Goal: Task Accomplishment & Management: Use online tool/utility

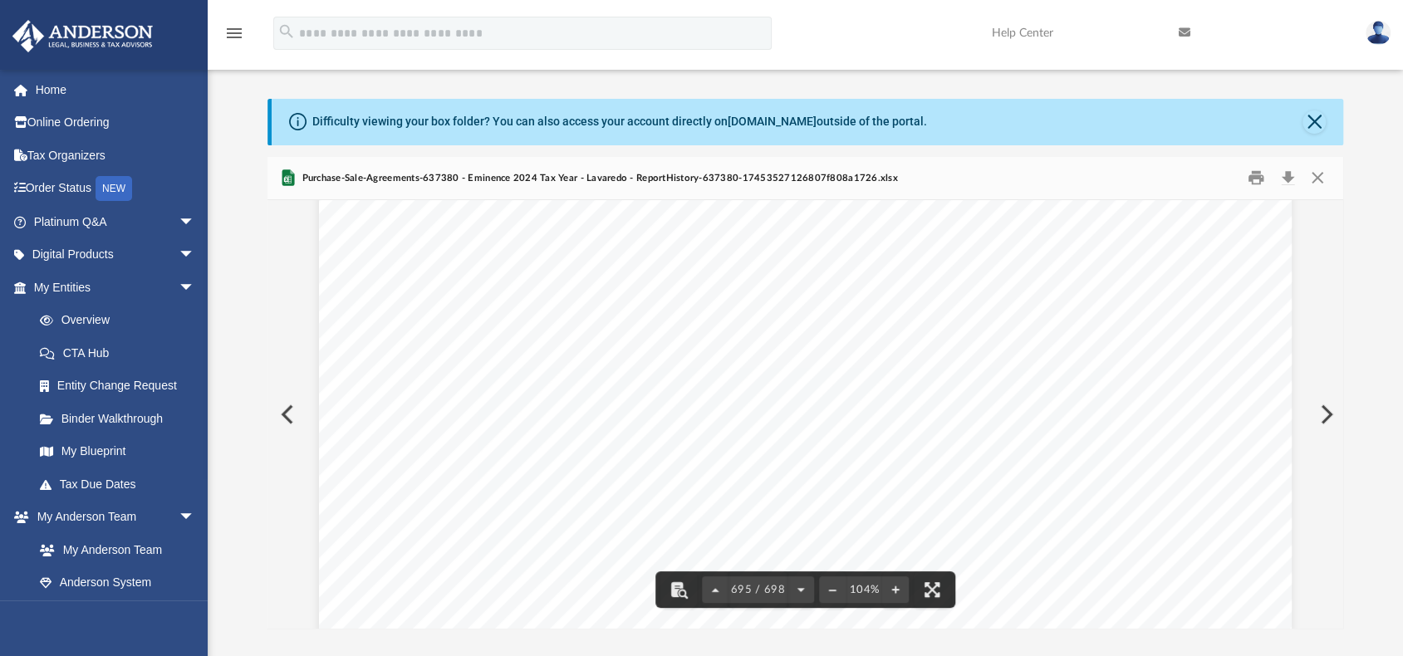
scroll to position [495604, 0]
click at [1311, 176] on button "Close" at bounding box center [1318, 178] width 30 height 26
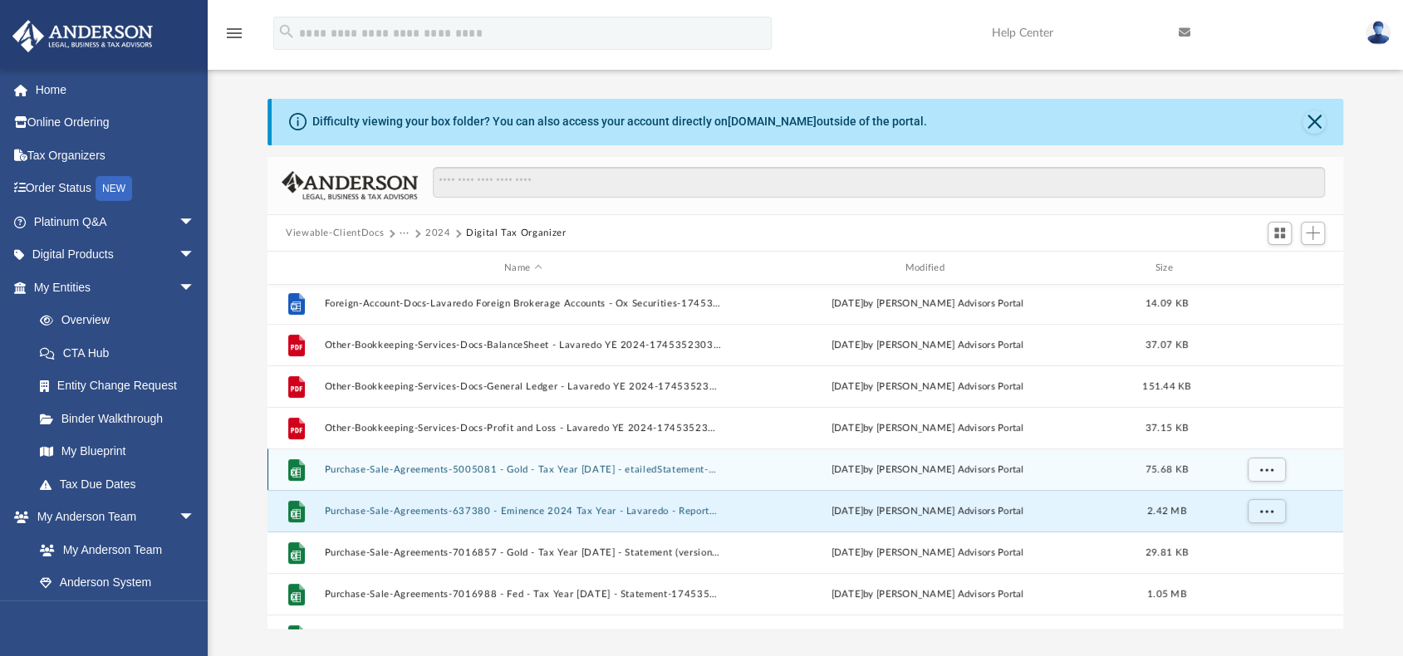
scroll to position [249, 0]
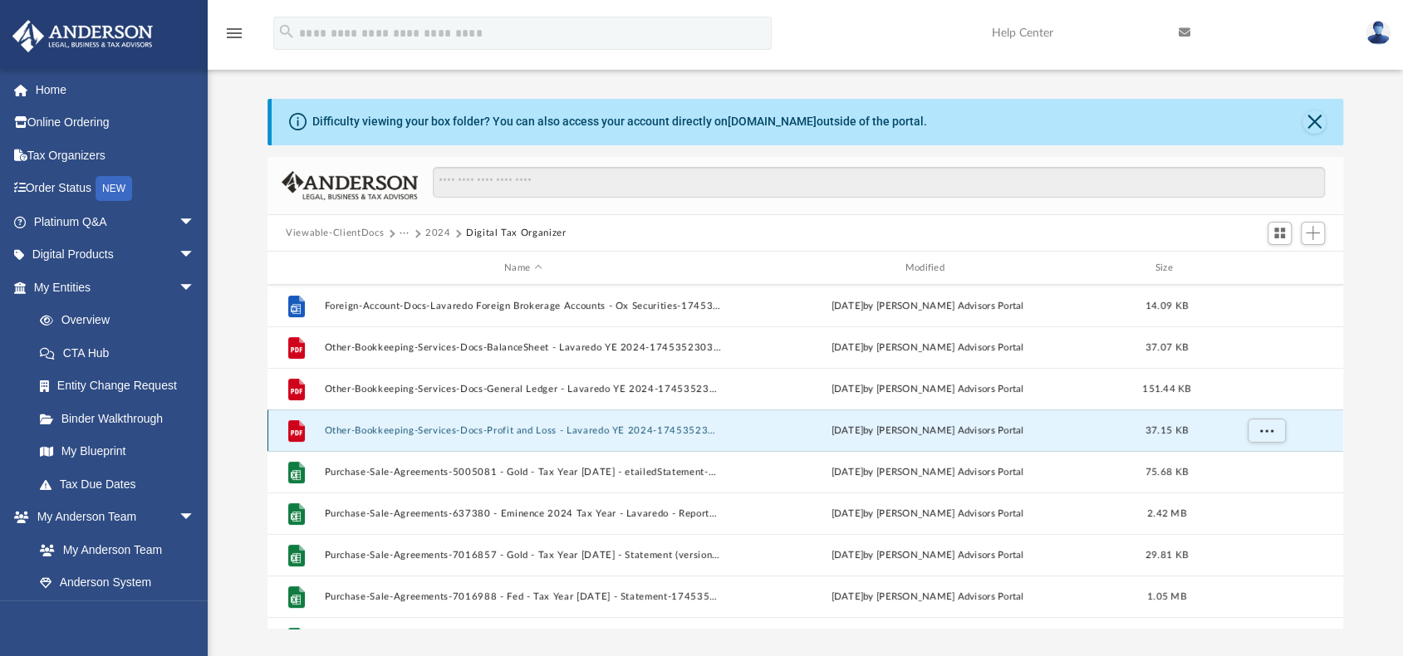
click at [519, 430] on button "Other-Bookkeeping-Services-Docs-Profit and Loss - Lavaredo YE 2024-174535230368…" at bounding box center [522, 430] width 397 height 11
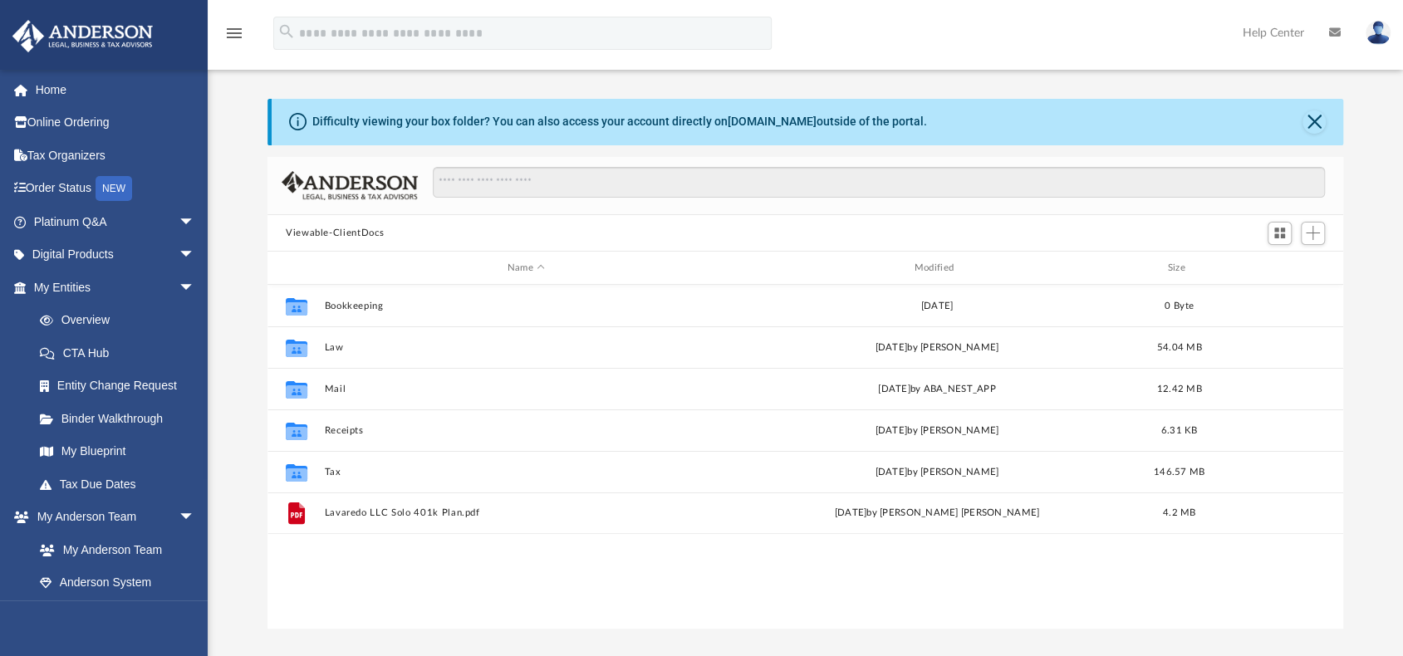
scroll to position [365, 1063]
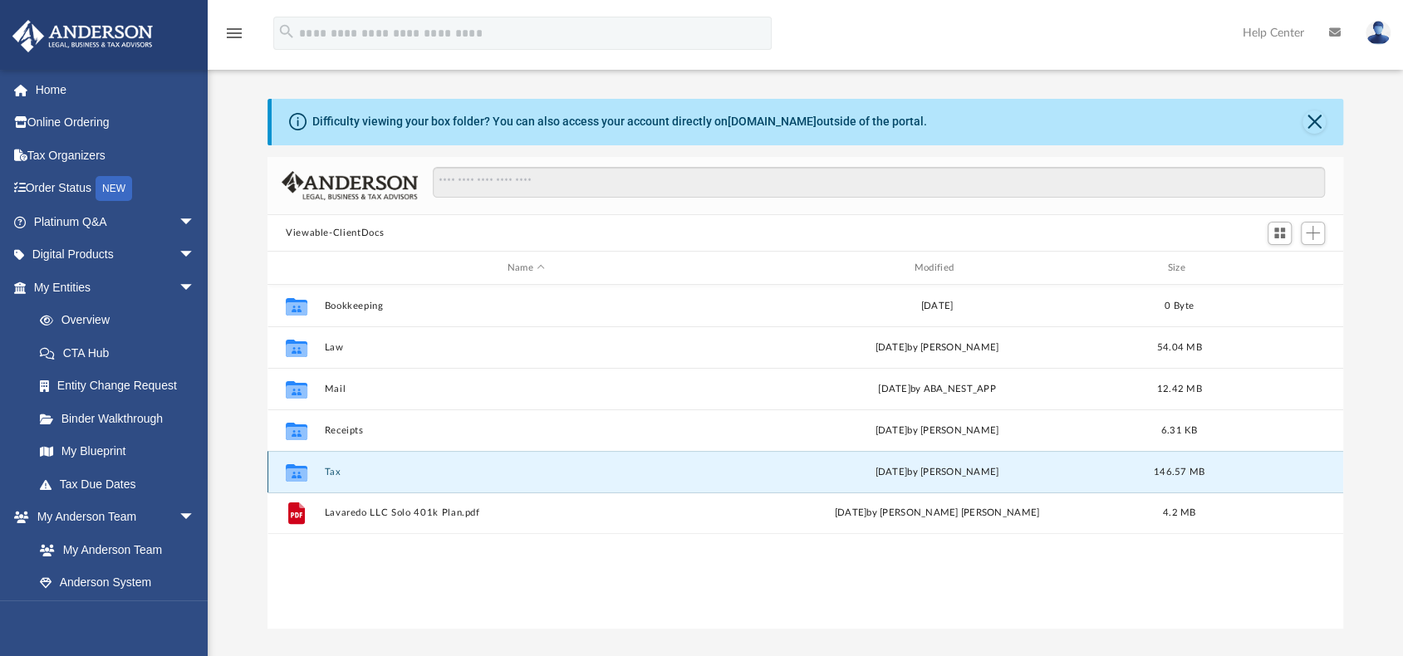
click at [332, 472] on button "Tax" at bounding box center [526, 472] width 404 height 11
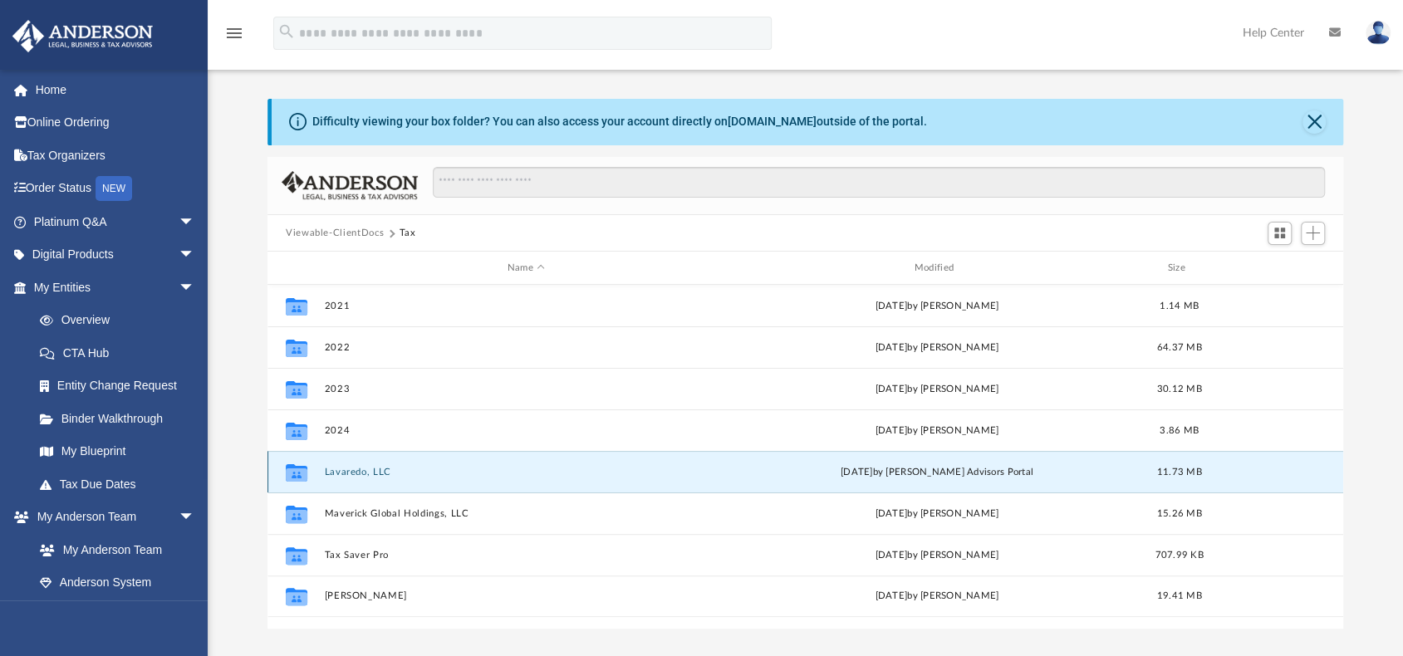
click at [357, 473] on button "Lavaredo, LLC" at bounding box center [526, 472] width 404 height 11
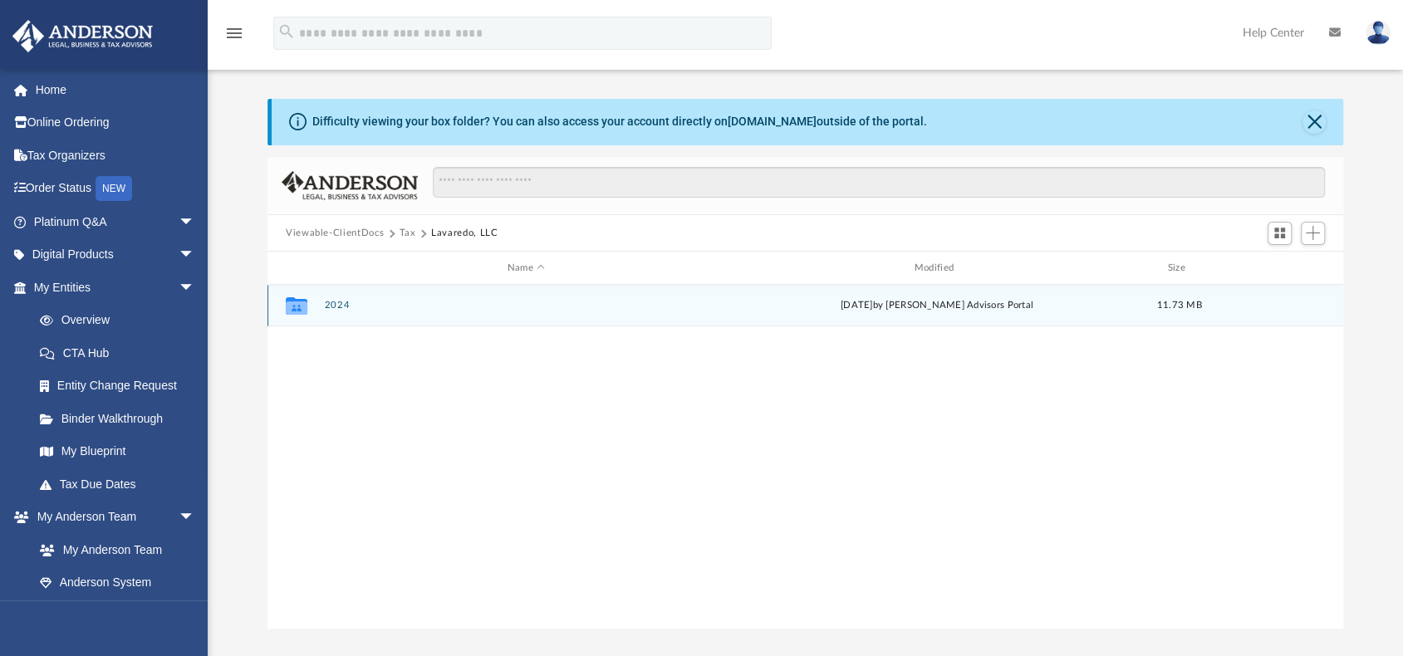
click at [343, 307] on button "2024" at bounding box center [526, 305] width 404 height 11
click at [377, 300] on button "Digital Tax Organizer" at bounding box center [526, 305] width 404 height 11
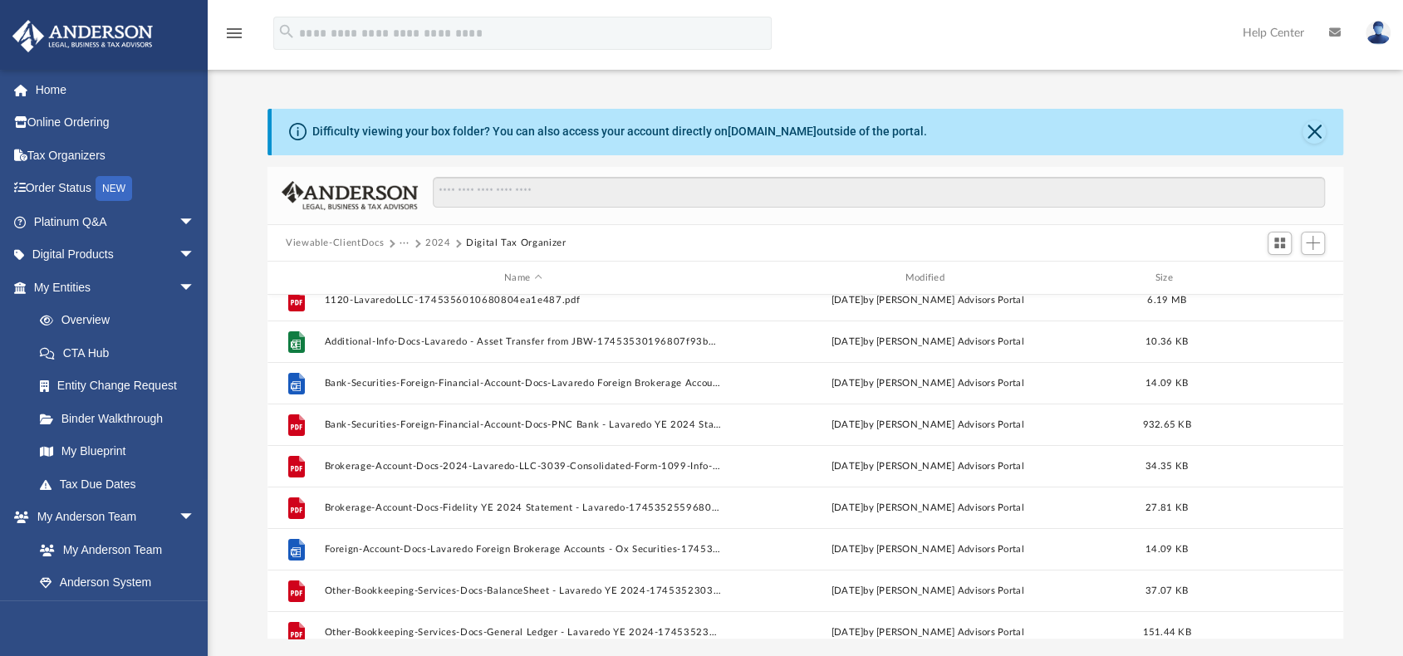
scroll to position [0, 0]
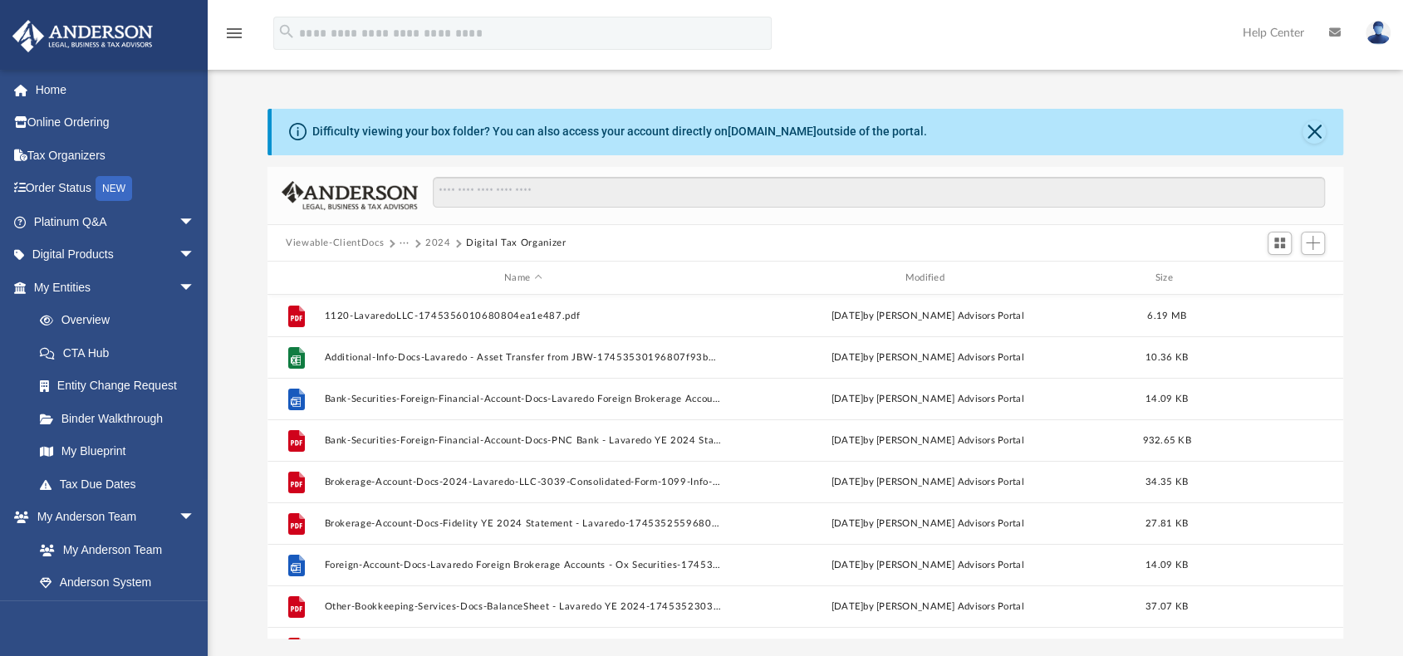
click at [437, 242] on button "2024" at bounding box center [438, 243] width 26 height 15
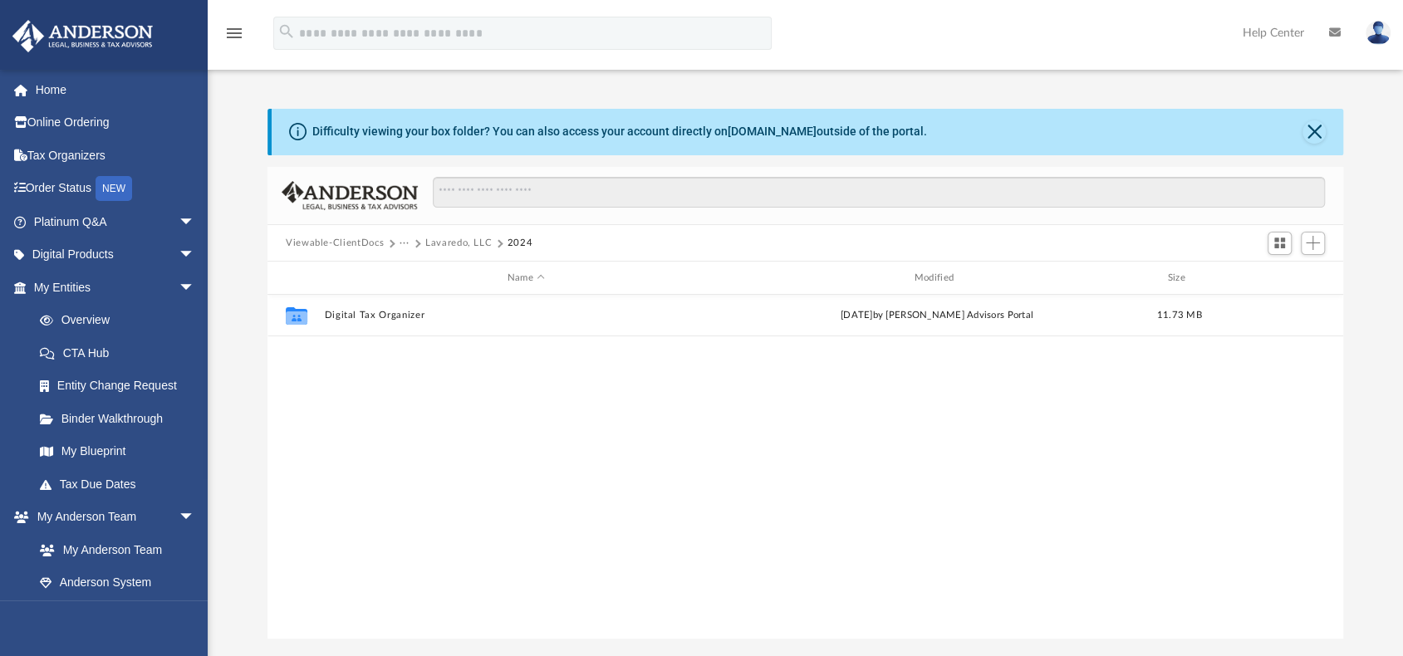
click at [441, 247] on button "Lavaredo, LLC" at bounding box center [458, 243] width 66 height 15
click at [406, 245] on button "Tax" at bounding box center [408, 243] width 17 height 15
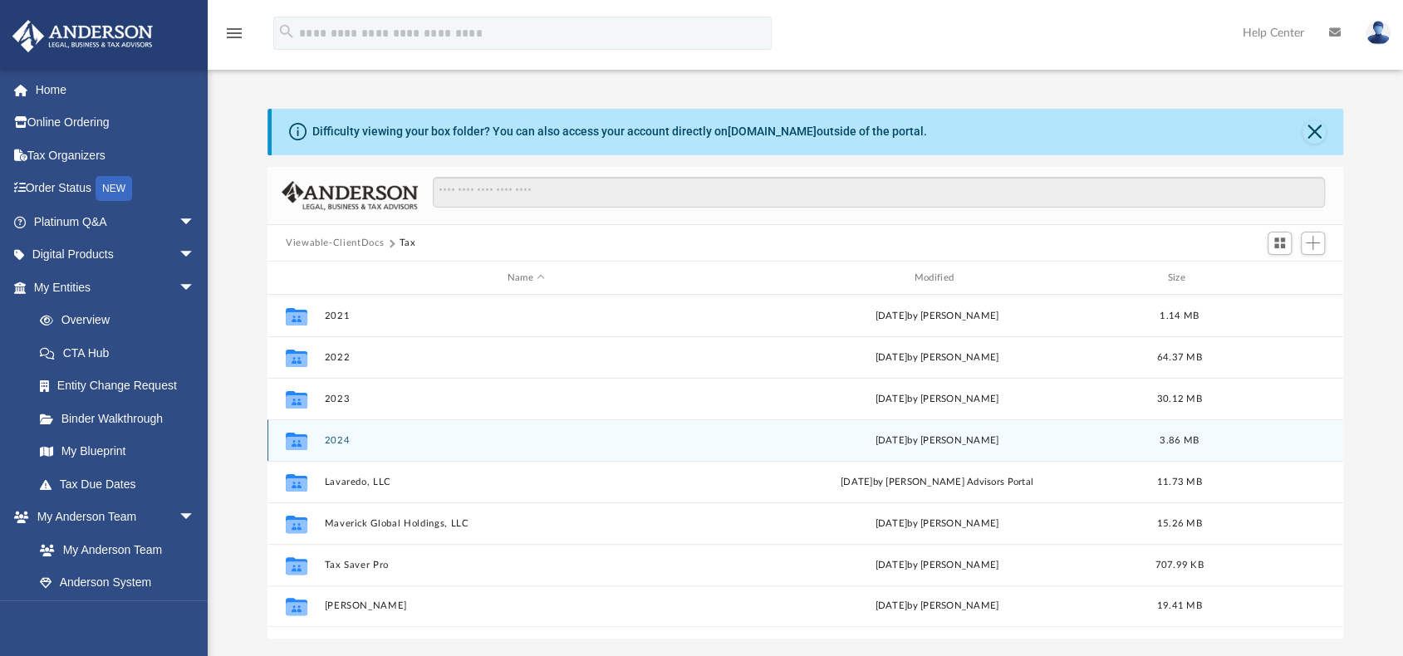
click at [339, 438] on button "2024" at bounding box center [526, 440] width 404 height 11
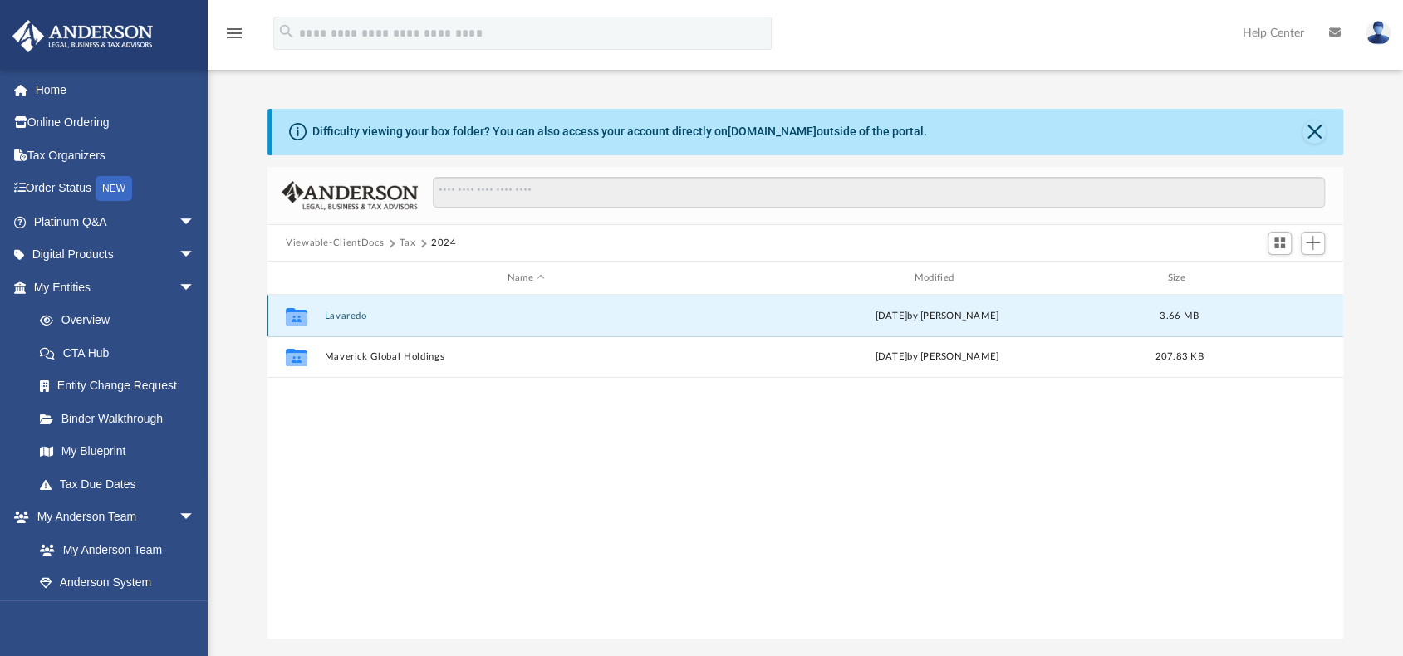
click at [352, 315] on button "Lavaredo" at bounding box center [526, 316] width 404 height 11
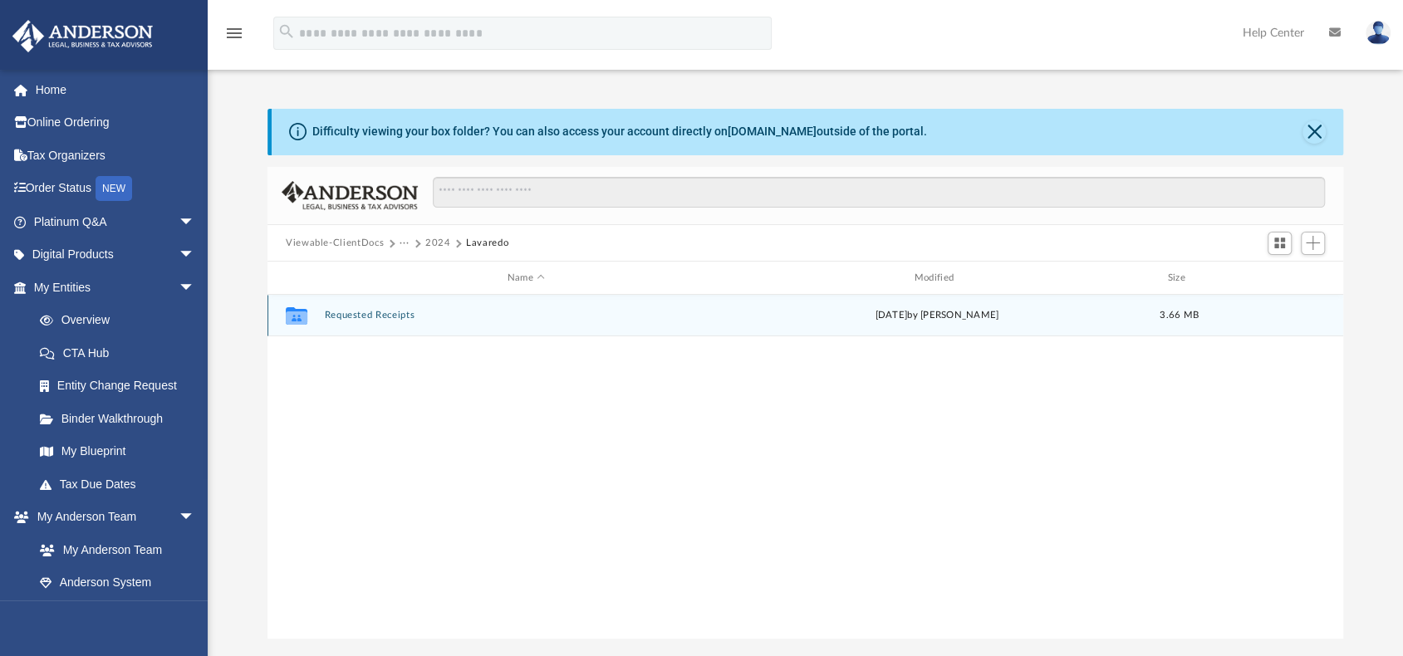
click at [352, 315] on button "Requested Receipts" at bounding box center [526, 315] width 404 height 11
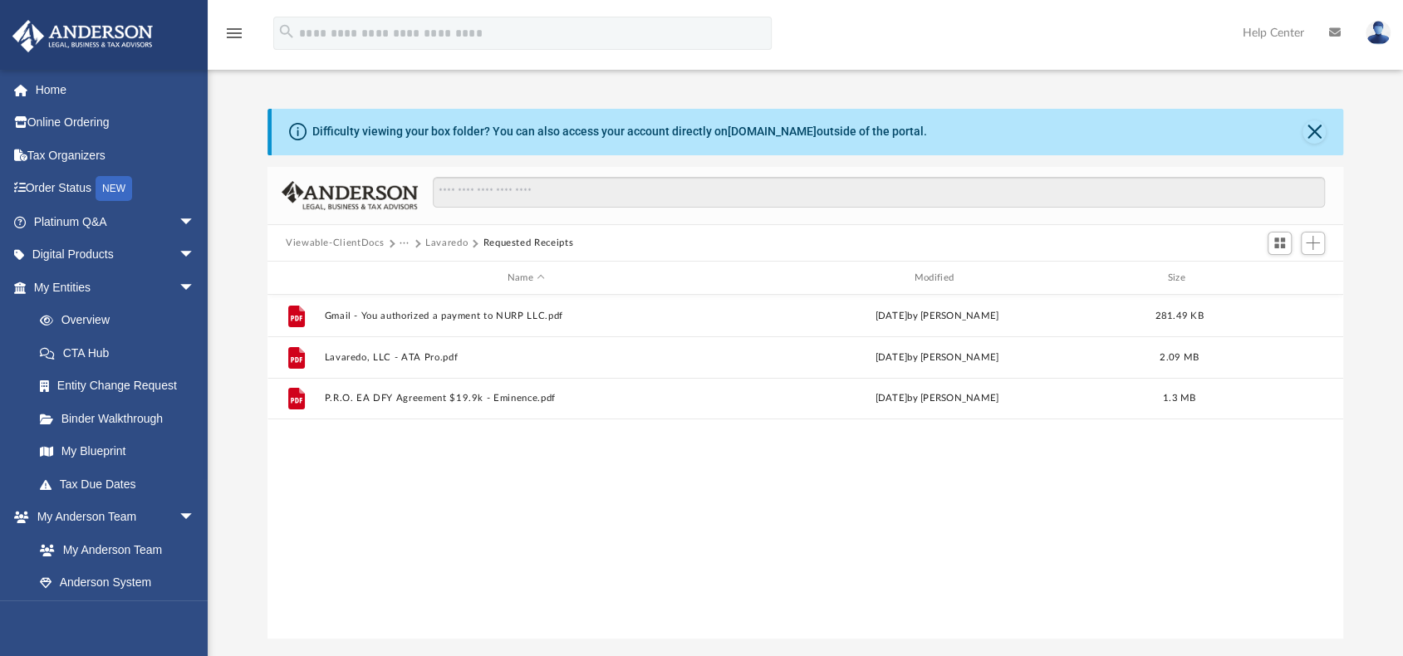
click at [437, 240] on button "Lavaredo" at bounding box center [446, 243] width 42 height 15
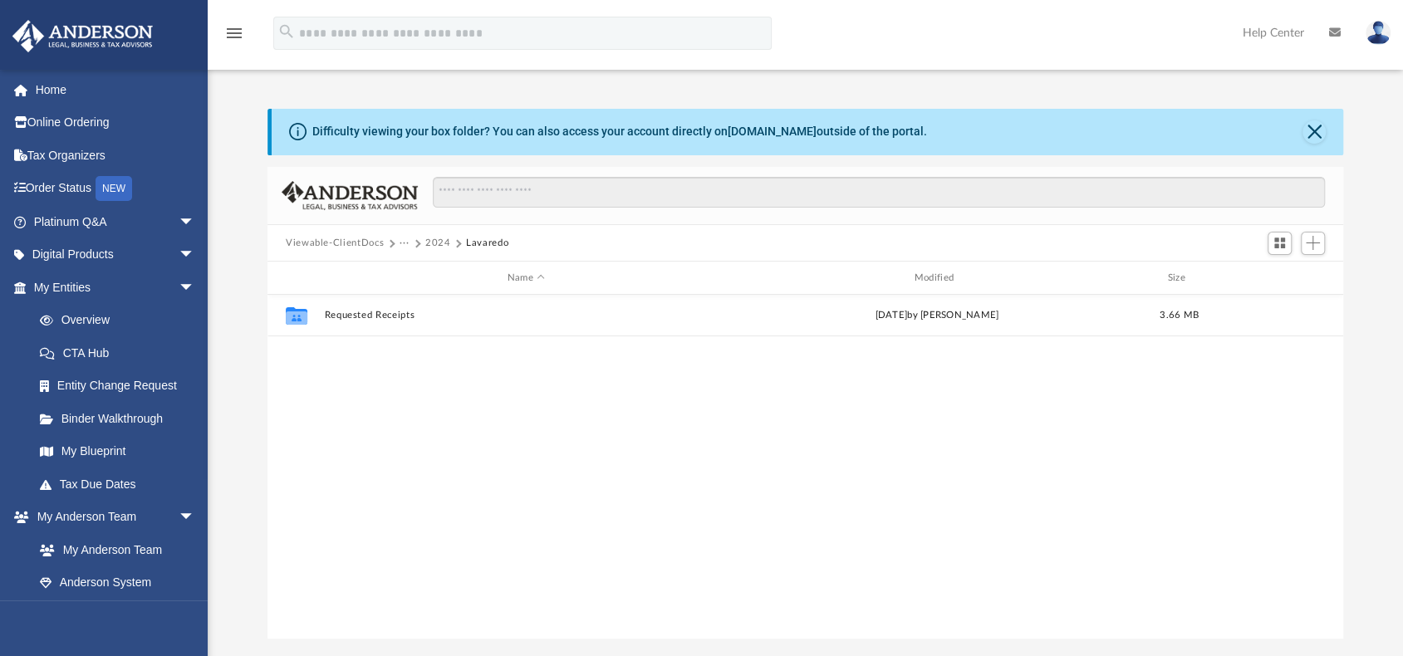
click at [432, 243] on button "2024" at bounding box center [438, 243] width 26 height 15
click at [408, 241] on button "Tax" at bounding box center [408, 243] width 17 height 15
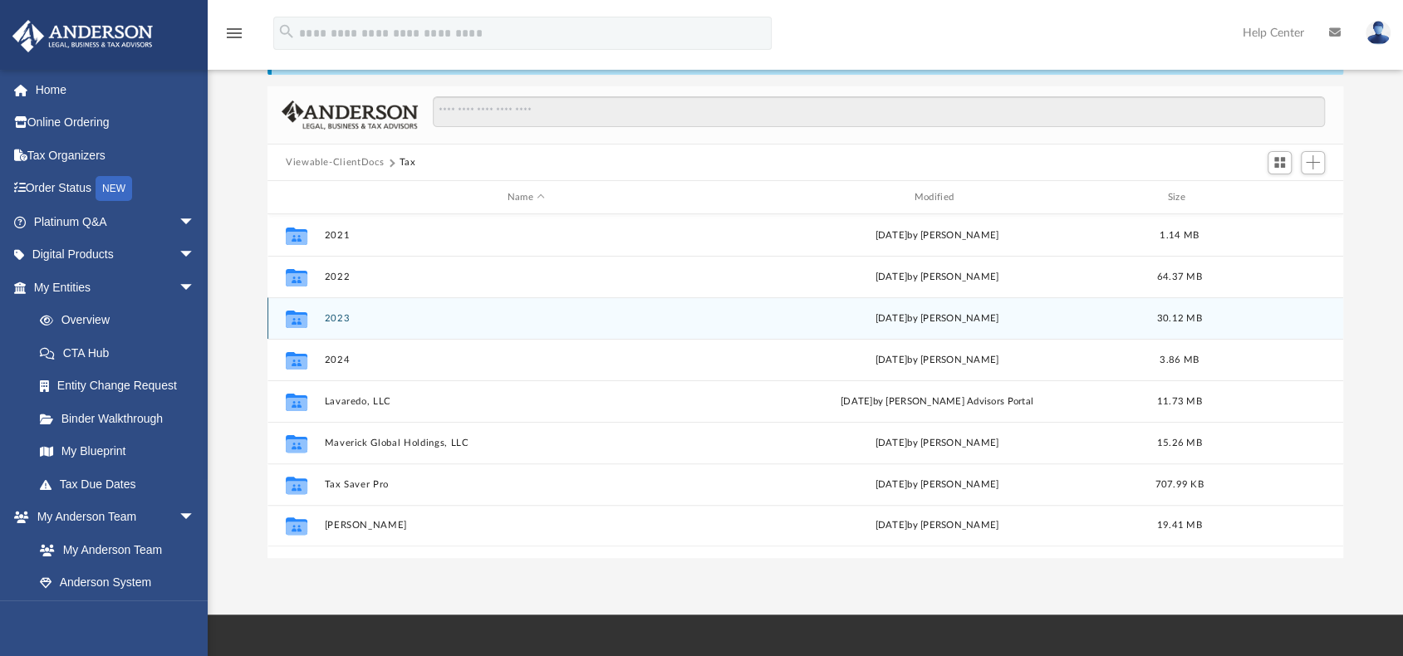
scroll to position [83, 0]
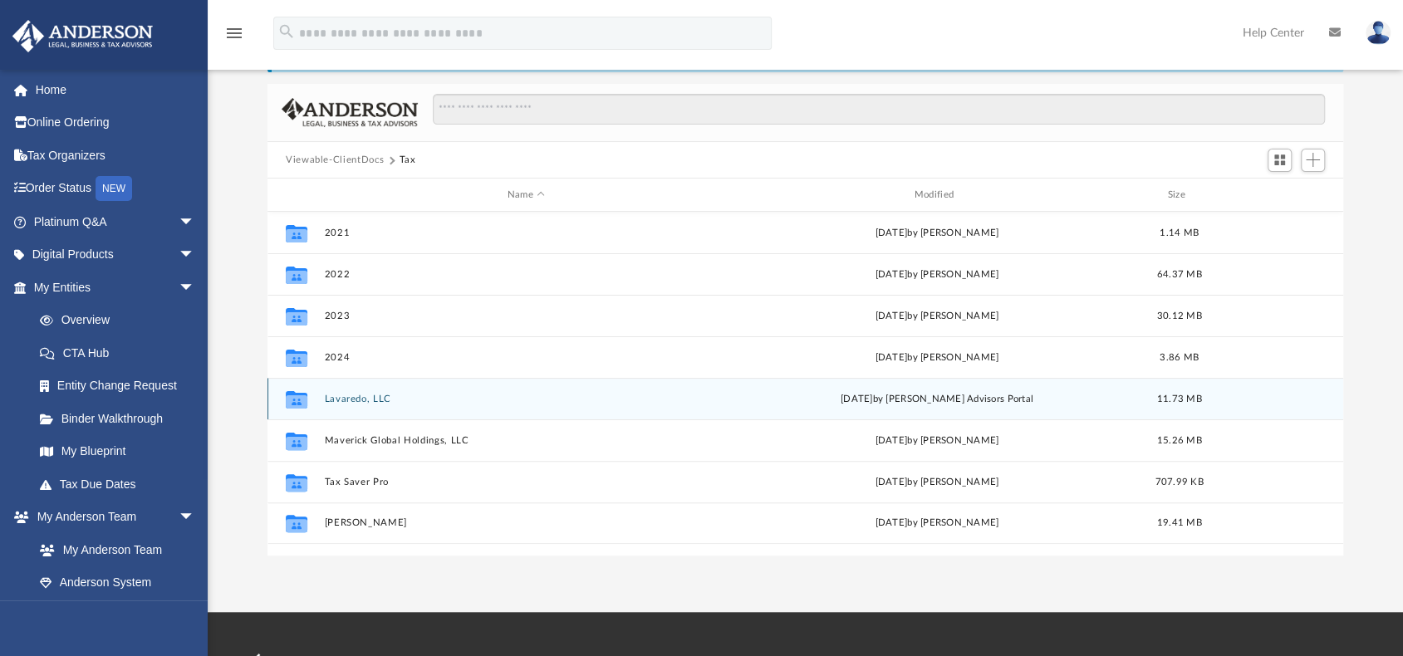
click at [357, 398] on button "Lavaredo, LLC" at bounding box center [526, 399] width 404 height 11
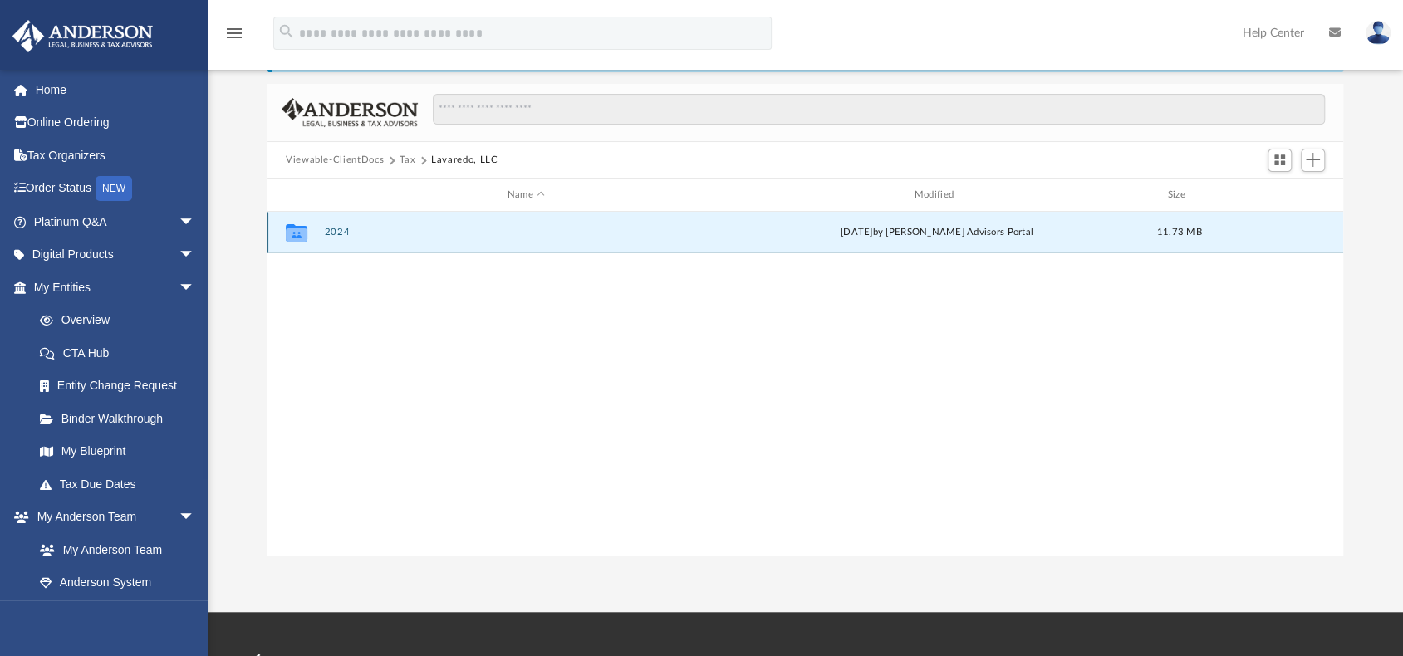
click at [341, 232] on button "2024" at bounding box center [526, 232] width 404 height 11
click at [346, 234] on button "Digital Tax Organizer" at bounding box center [526, 232] width 404 height 11
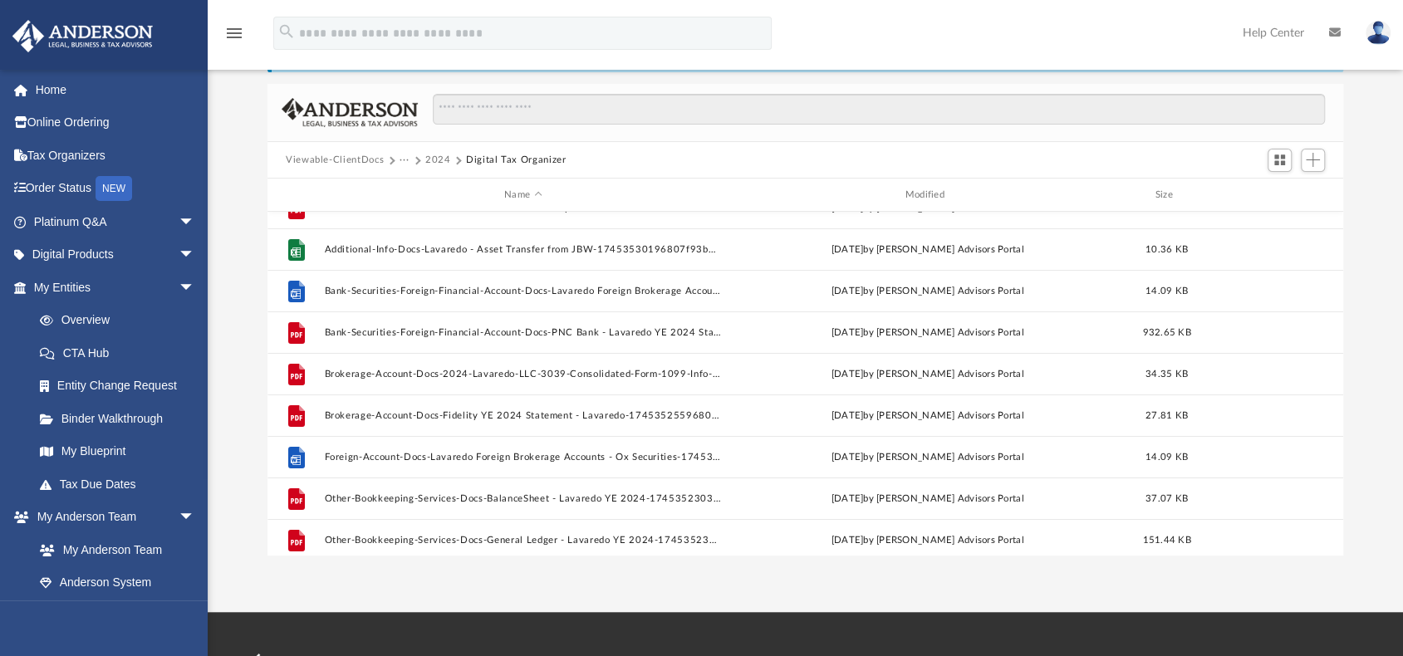
scroll to position [0, 0]
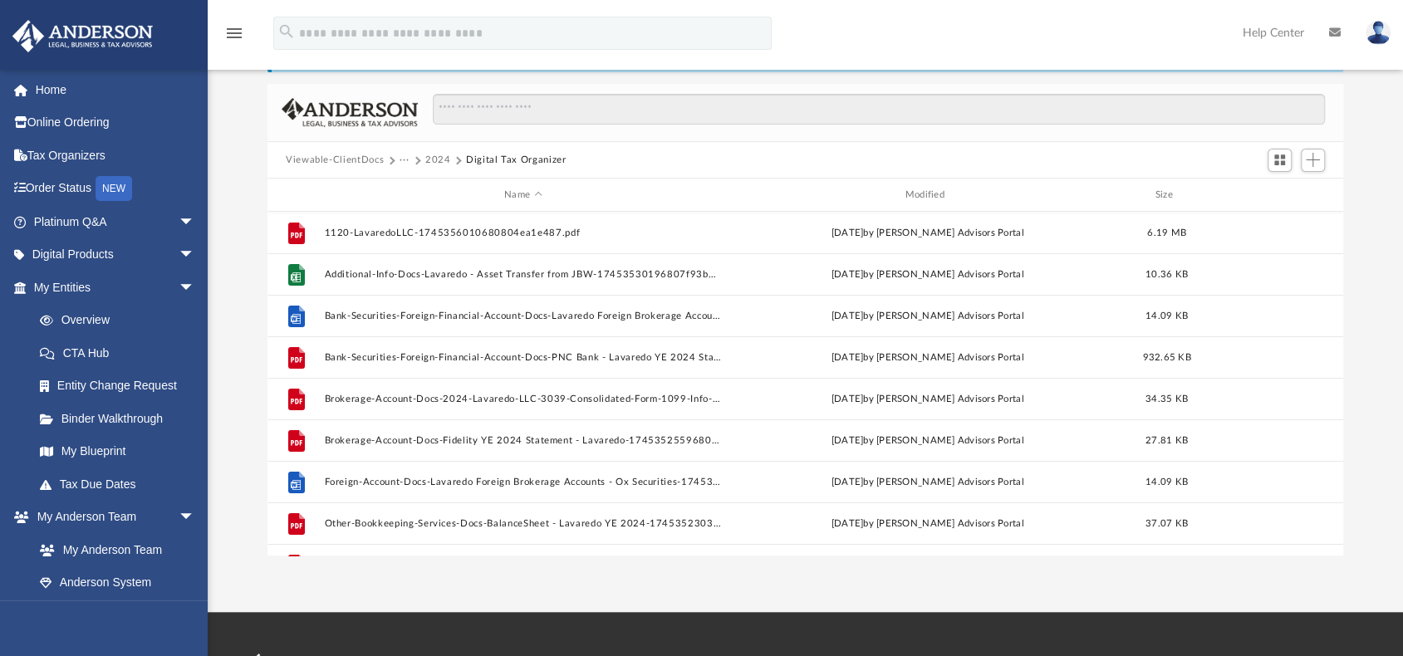
click at [440, 159] on button "2024" at bounding box center [438, 160] width 26 height 15
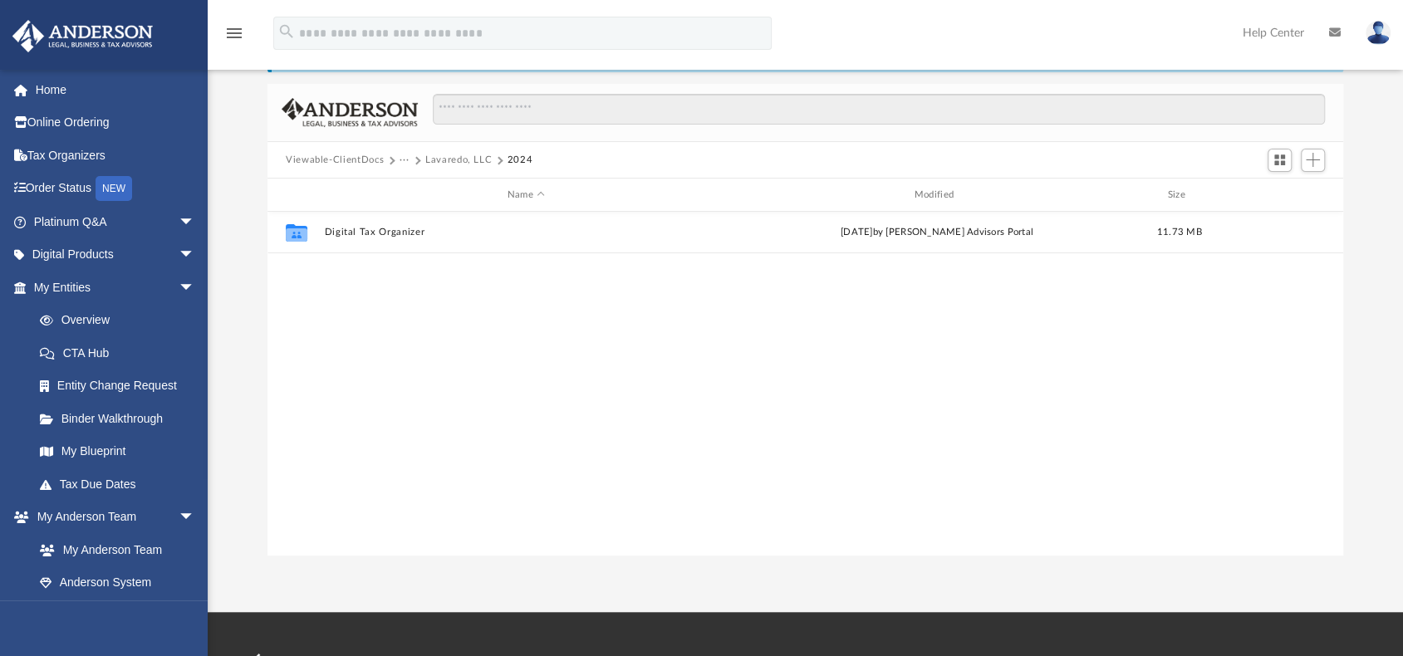
click at [451, 157] on button "Lavaredo, LLC" at bounding box center [458, 160] width 66 height 15
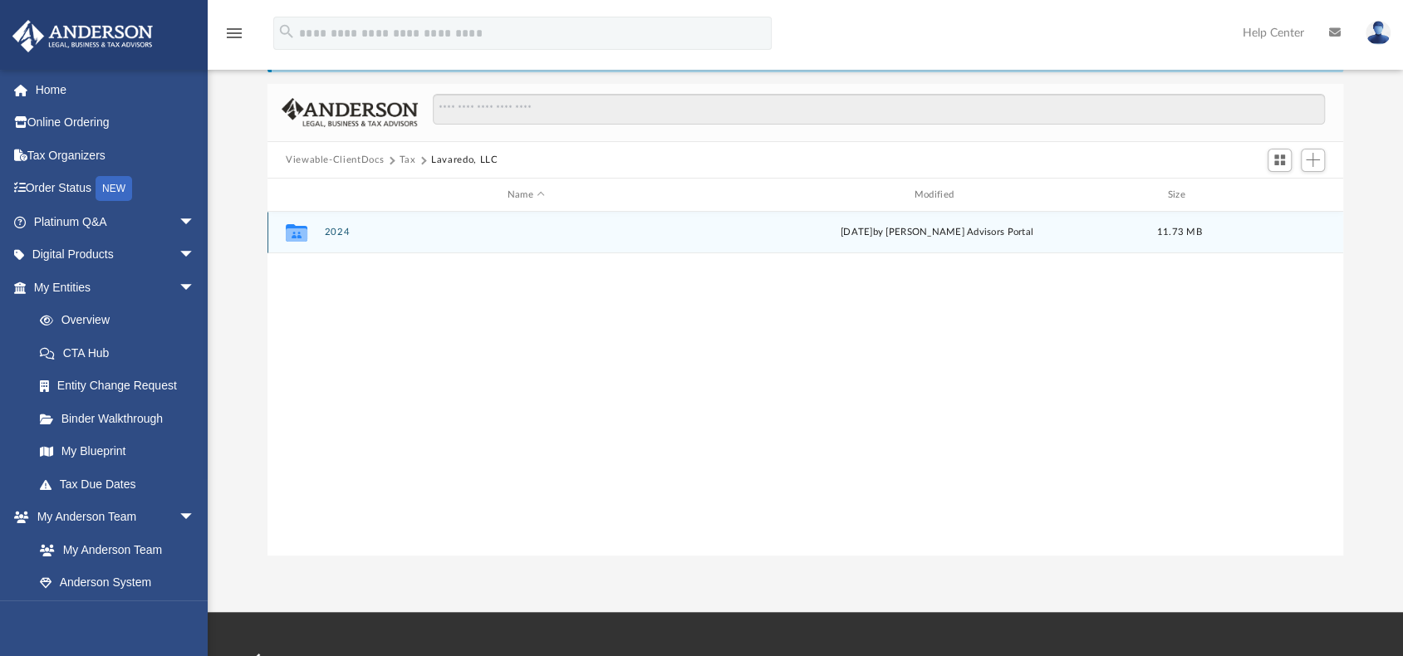
click at [349, 227] on button "2024" at bounding box center [526, 232] width 404 height 11
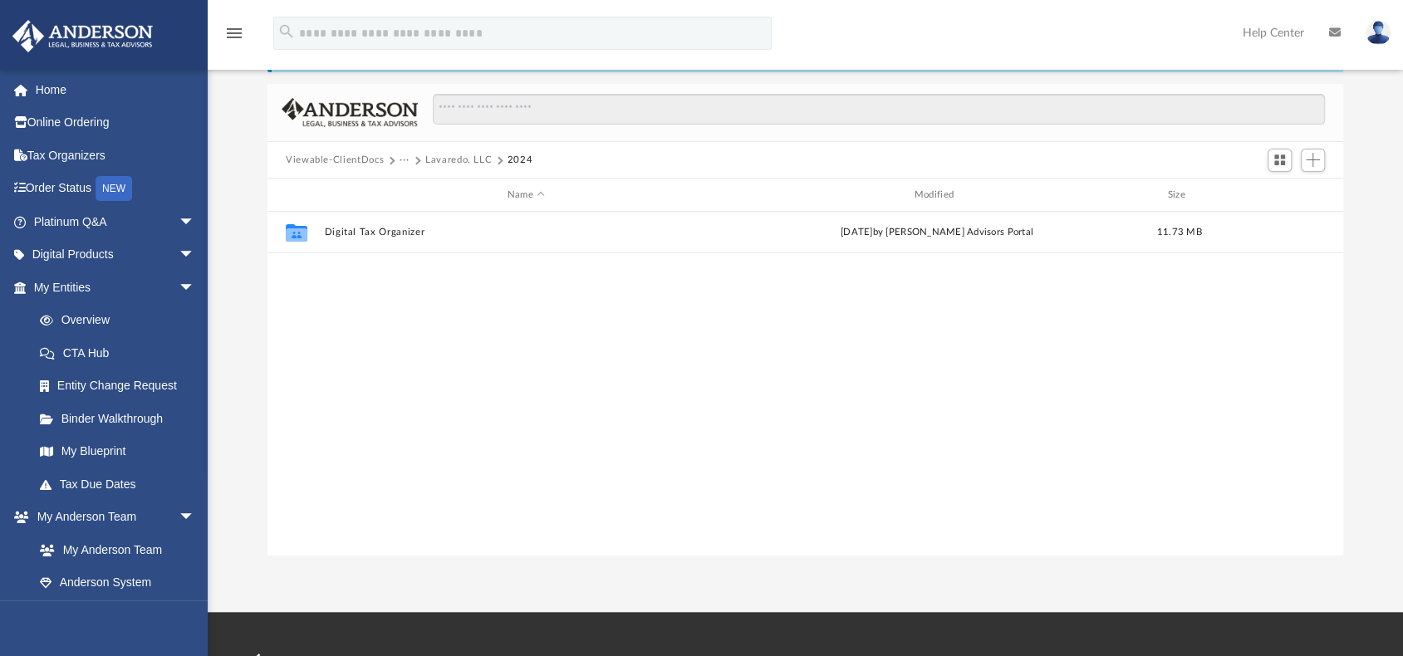
click at [451, 162] on button "Lavaredo, LLC" at bounding box center [458, 160] width 66 height 15
click at [409, 160] on button "Tax" at bounding box center [408, 160] width 17 height 15
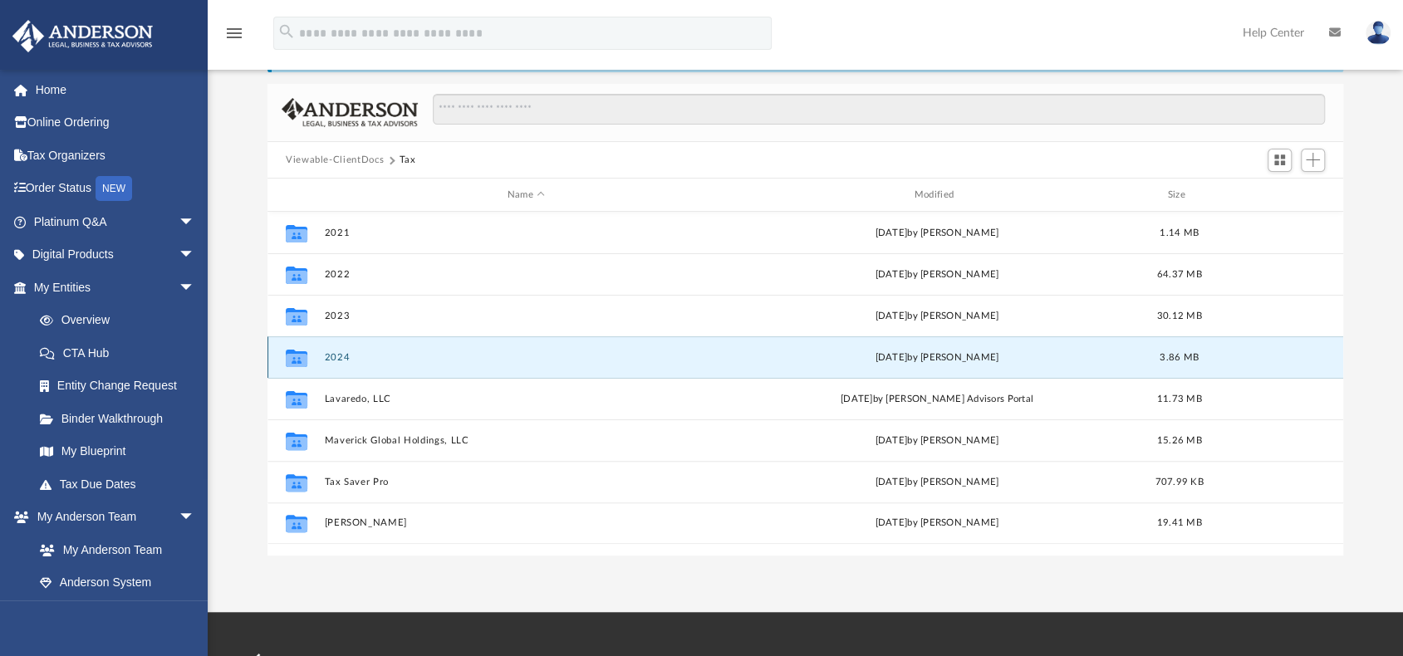
click at [340, 352] on button "2024" at bounding box center [526, 357] width 404 height 11
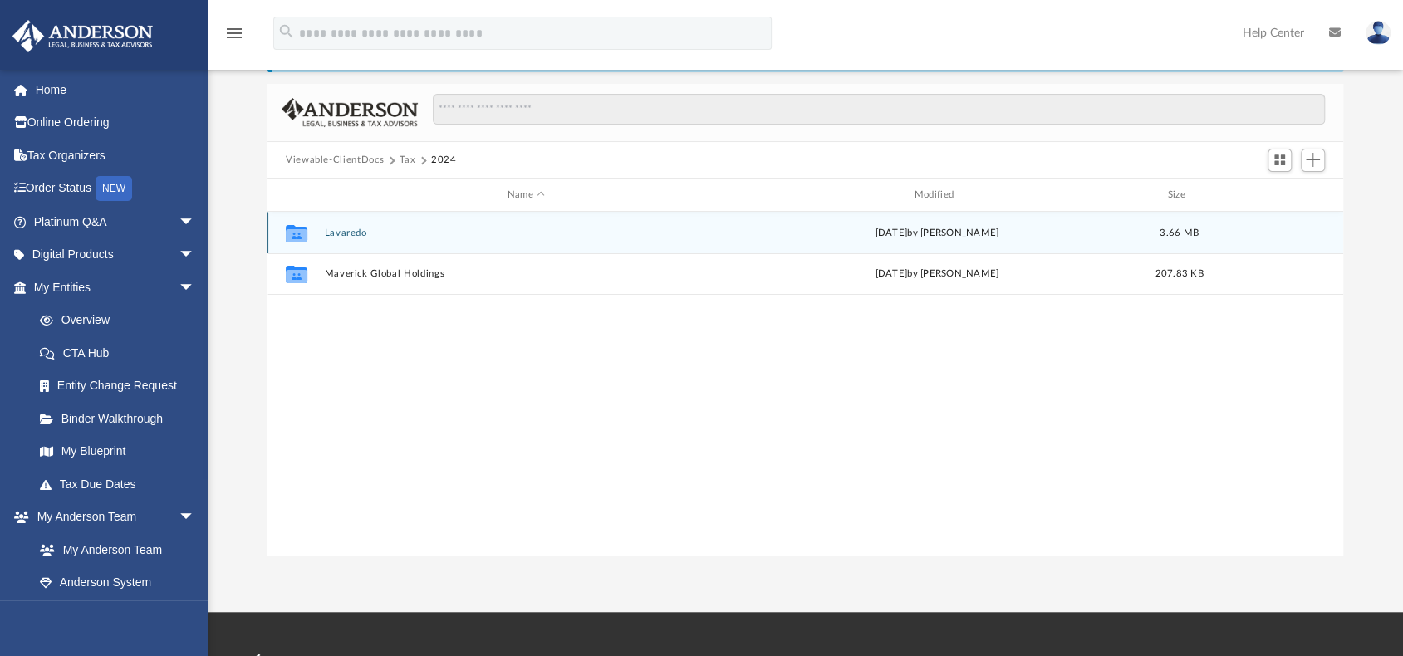
click at [352, 233] on button "Lavaredo" at bounding box center [526, 233] width 404 height 11
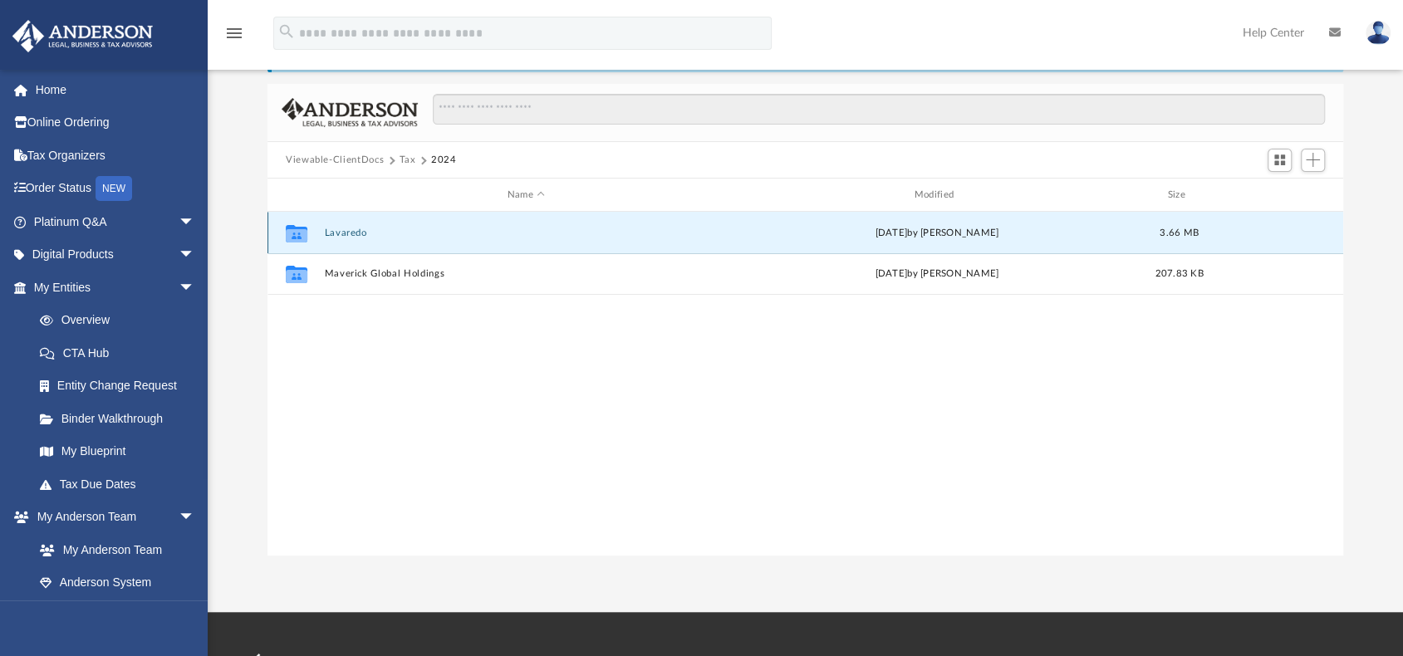
click at [352, 233] on button "Lavaredo" at bounding box center [526, 233] width 404 height 11
click at [352, 233] on button "Requested Receipts" at bounding box center [526, 232] width 404 height 11
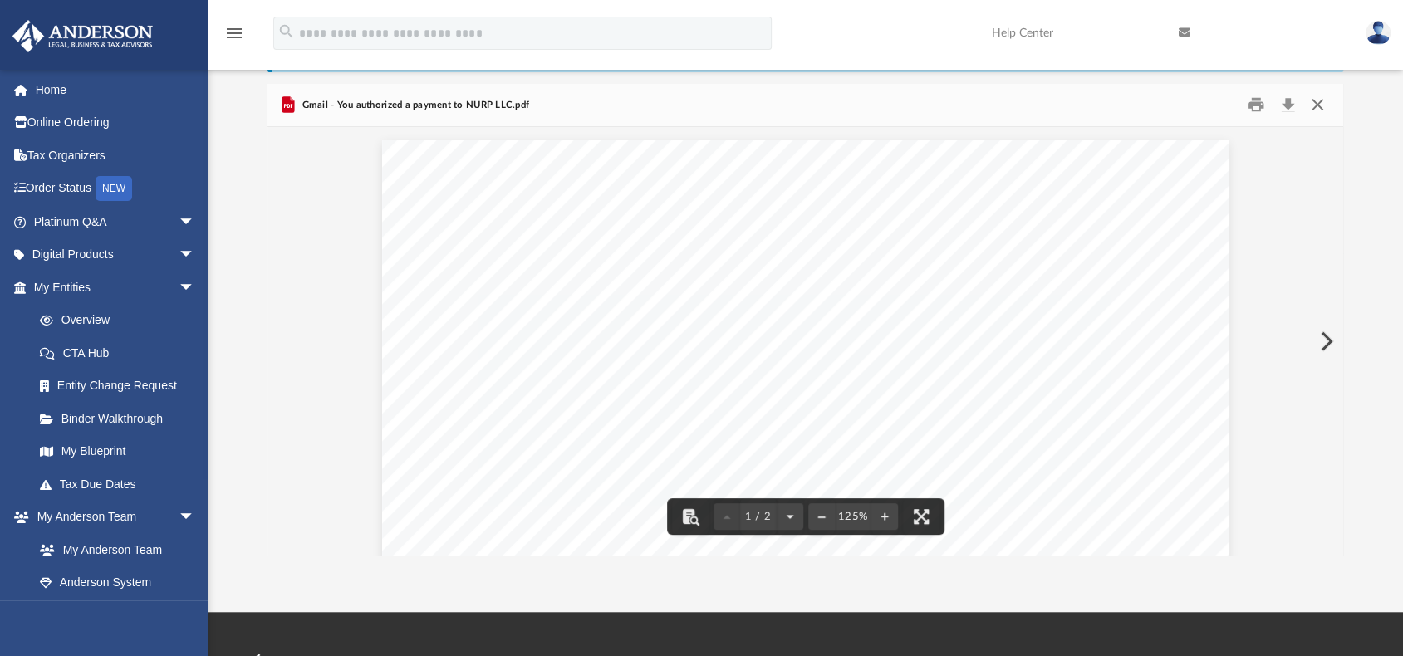
click at [1319, 103] on button "Close" at bounding box center [1318, 105] width 30 height 26
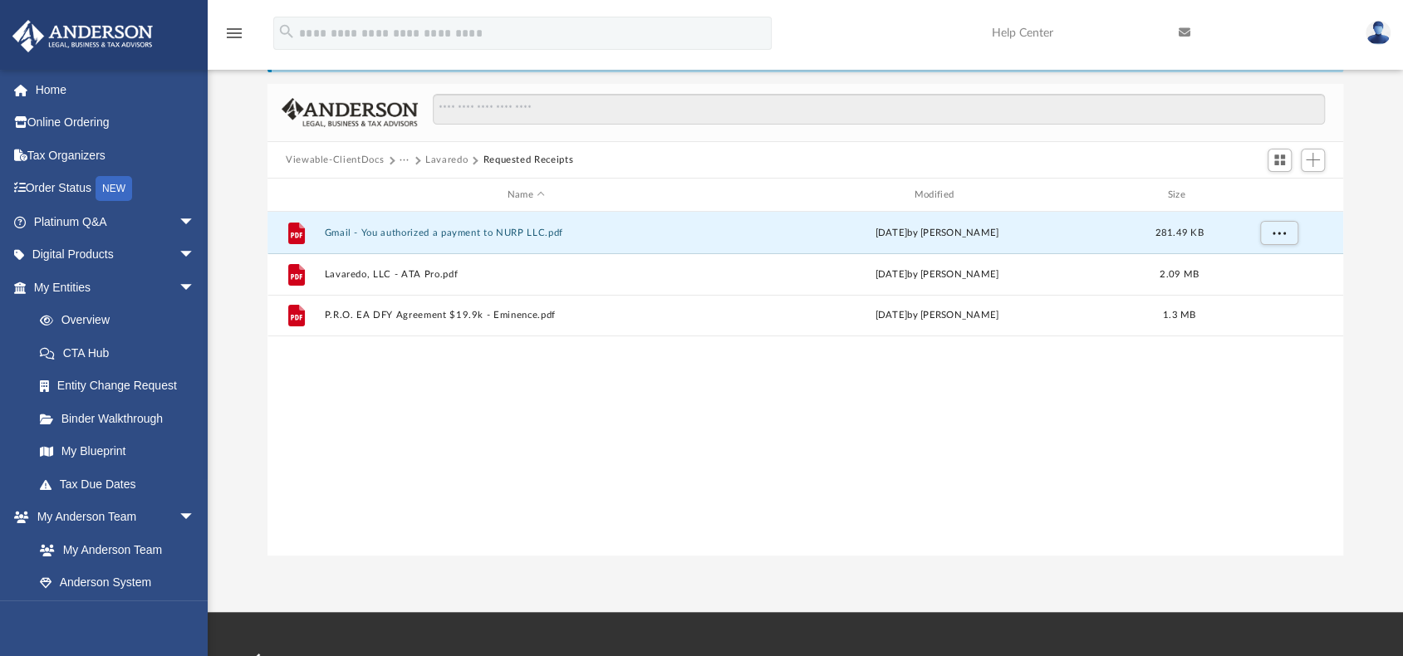
click at [446, 160] on button "Lavaredo" at bounding box center [446, 160] width 42 height 15
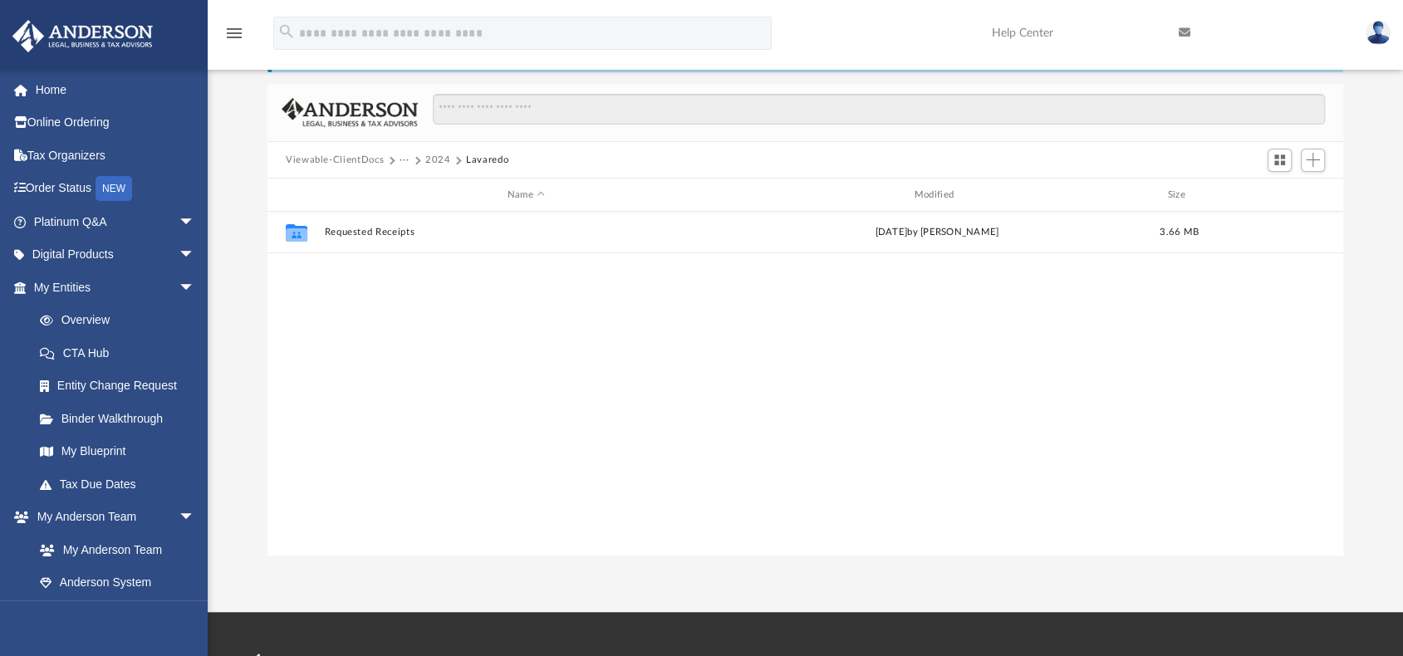
click at [435, 159] on button "2024" at bounding box center [438, 160] width 26 height 15
click at [410, 158] on button "Tax" at bounding box center [408, 160] width 17 height 15
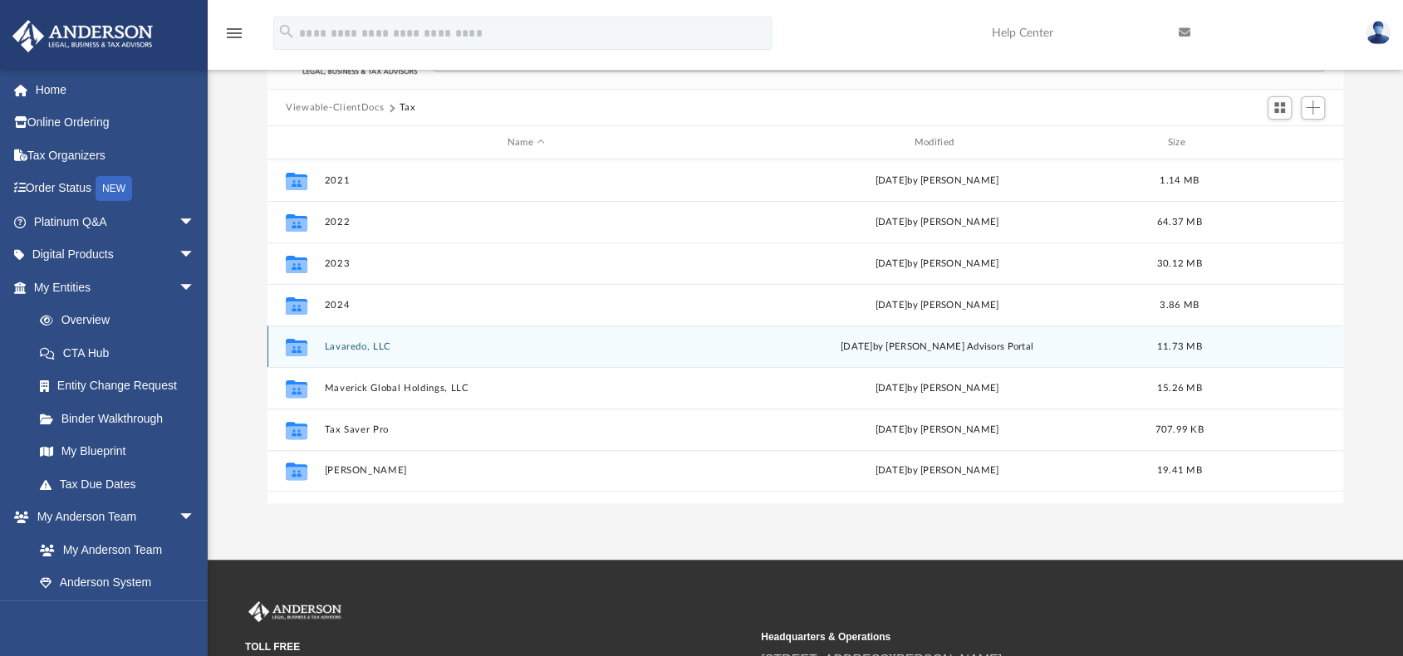
scroll to position [83, 0]
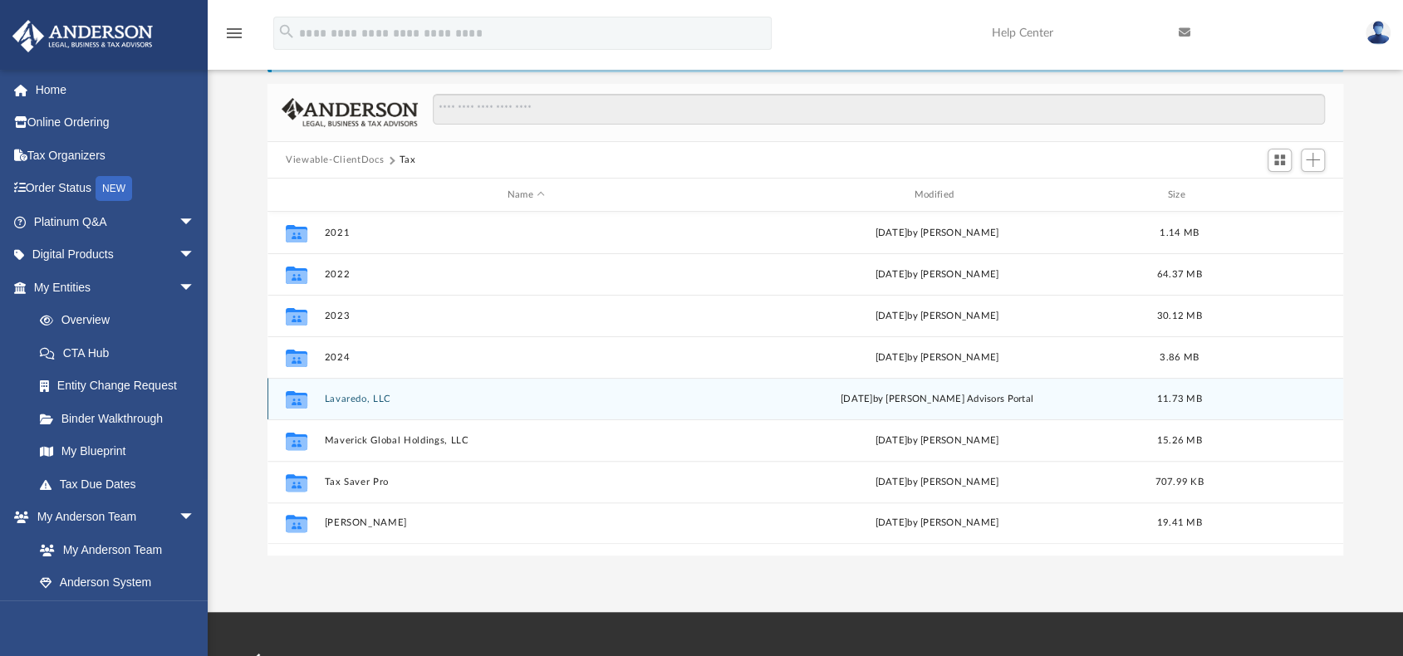
click at [355, 396] on button "Lavaredo, LLC" at bounding box center [526, 399] width 404 height 11
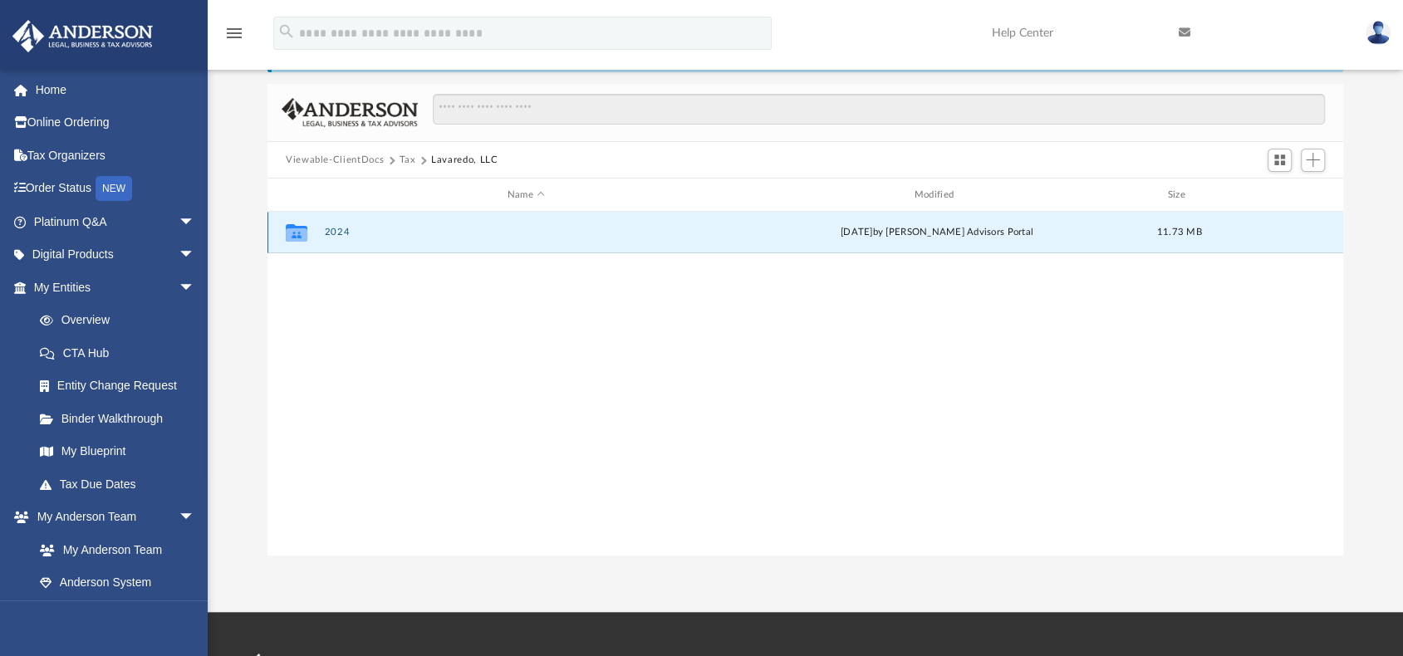
click at [340, 232] on button "2024" at bounding box center [526, 232] width 404 height 11
click at [376, 233] on button "Digital Tax Organizer" at bounding box center [526, 232] width 404 height 11
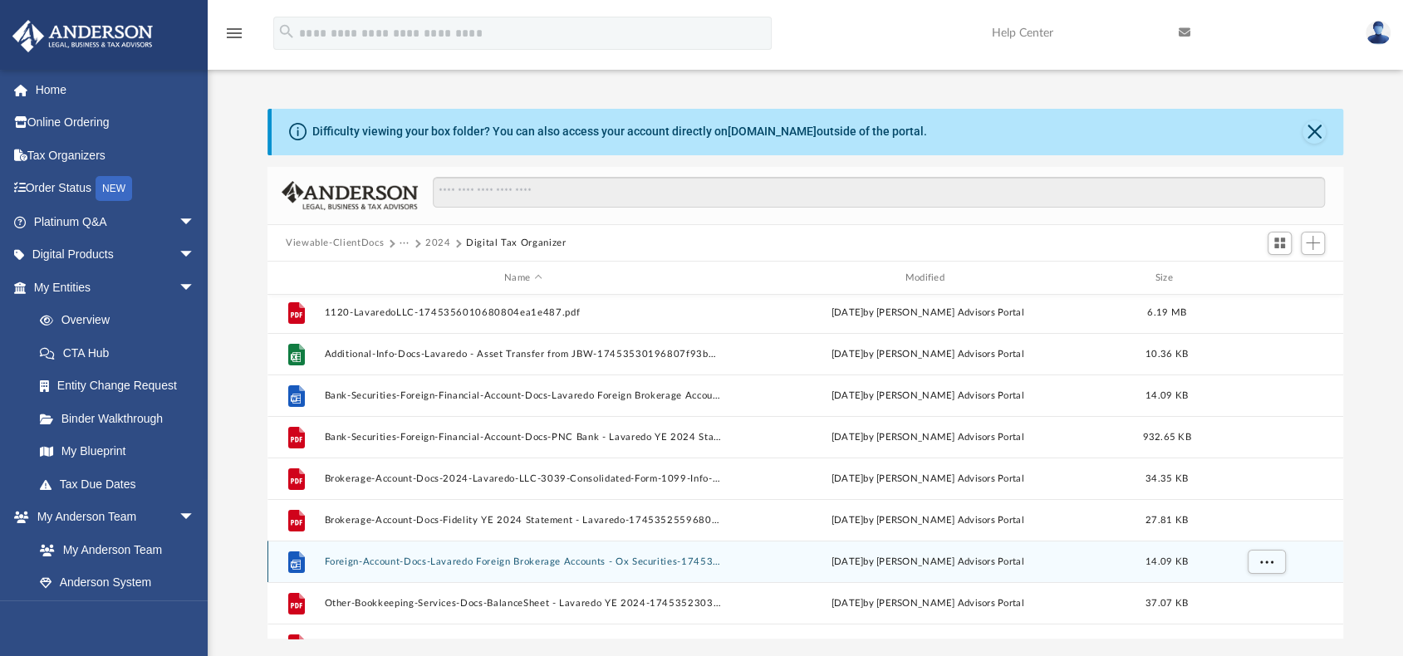
scroll to position [0, 0]
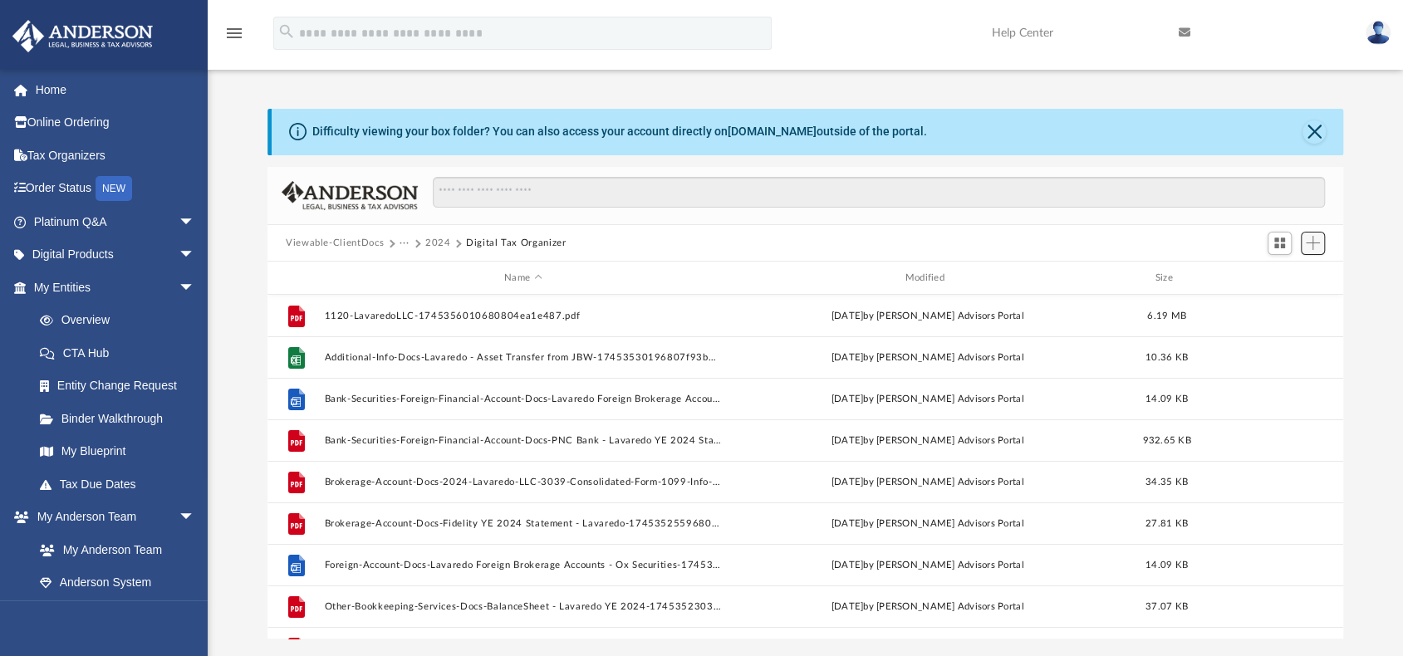
click at [1313, 238] on span "Add" at bounding box center [1313, 243] width 14 height 14
click at [1281, 278] on li "Upload" at bounding box center [1289, 276] width 53 height 17
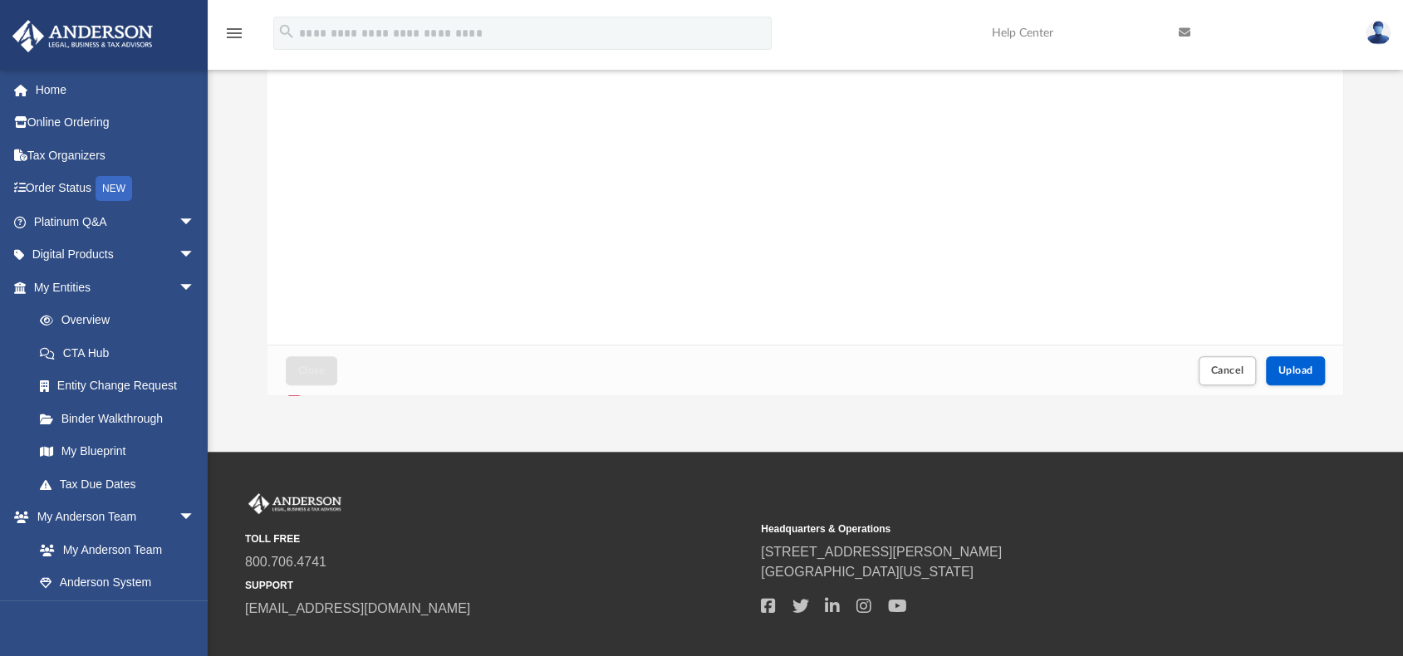
scroll to position [249, 0]
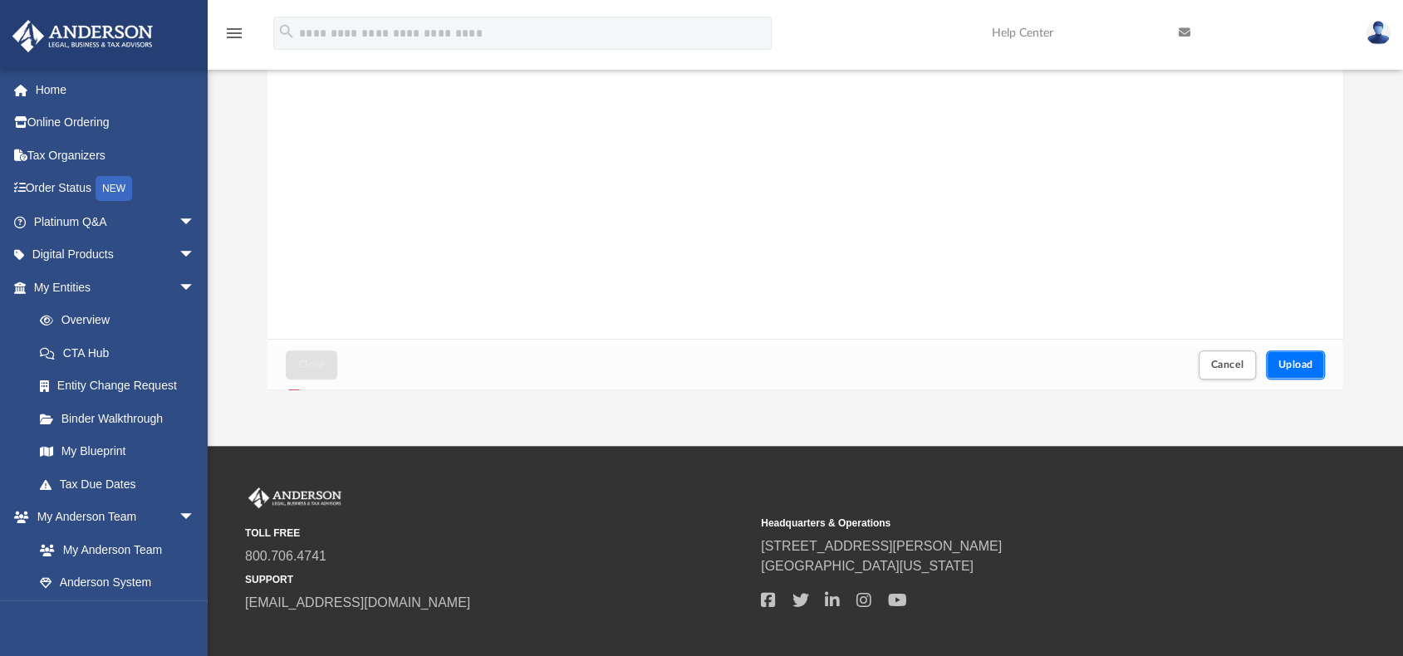
click at [1293, 363] on span "Upload" at bounding box center [1296, 365] width 35 height 10
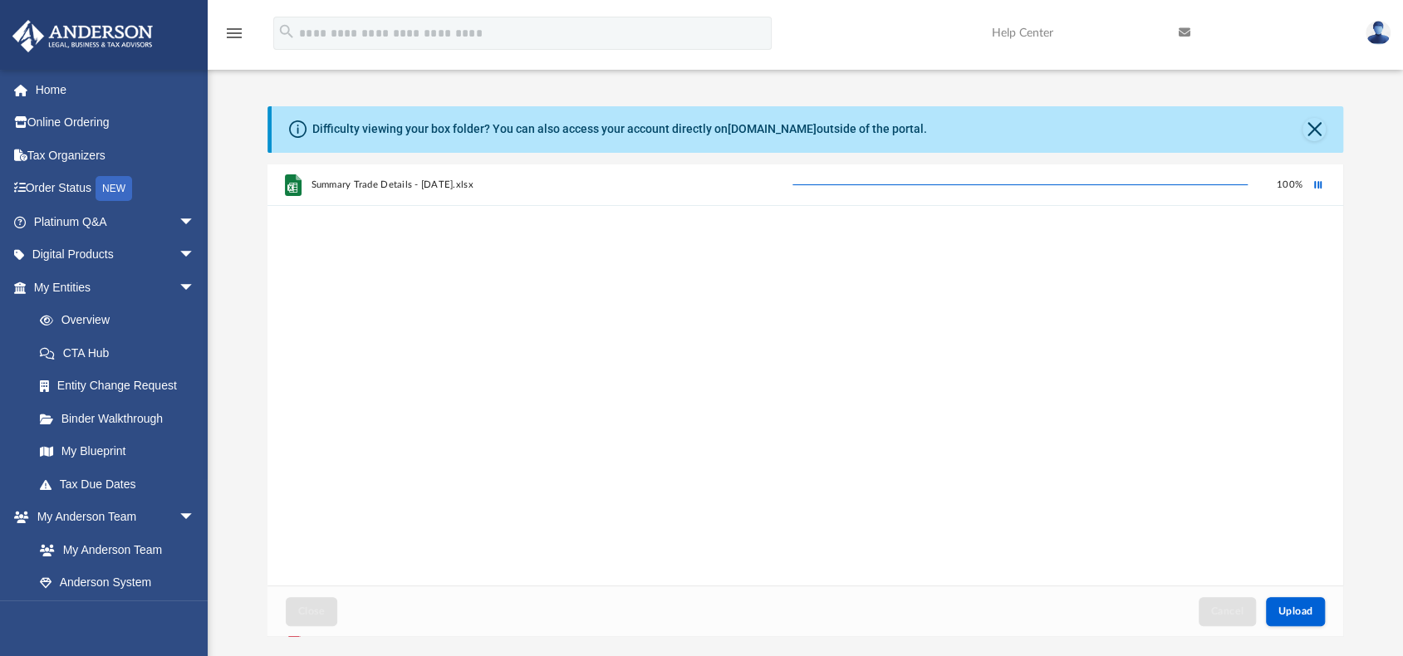
scroll to position [0, 0]
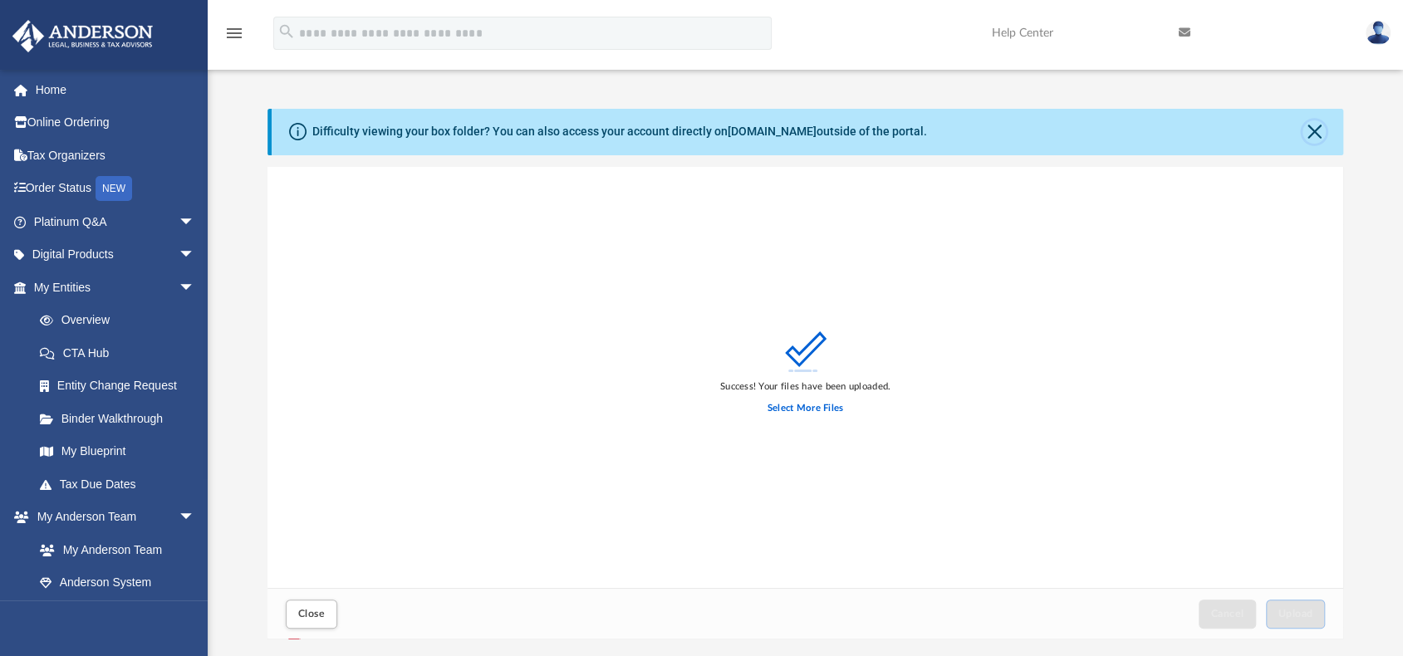
click at [1316, 130] on button "Close" at bounding box center [1314, 131] width 23 height 23
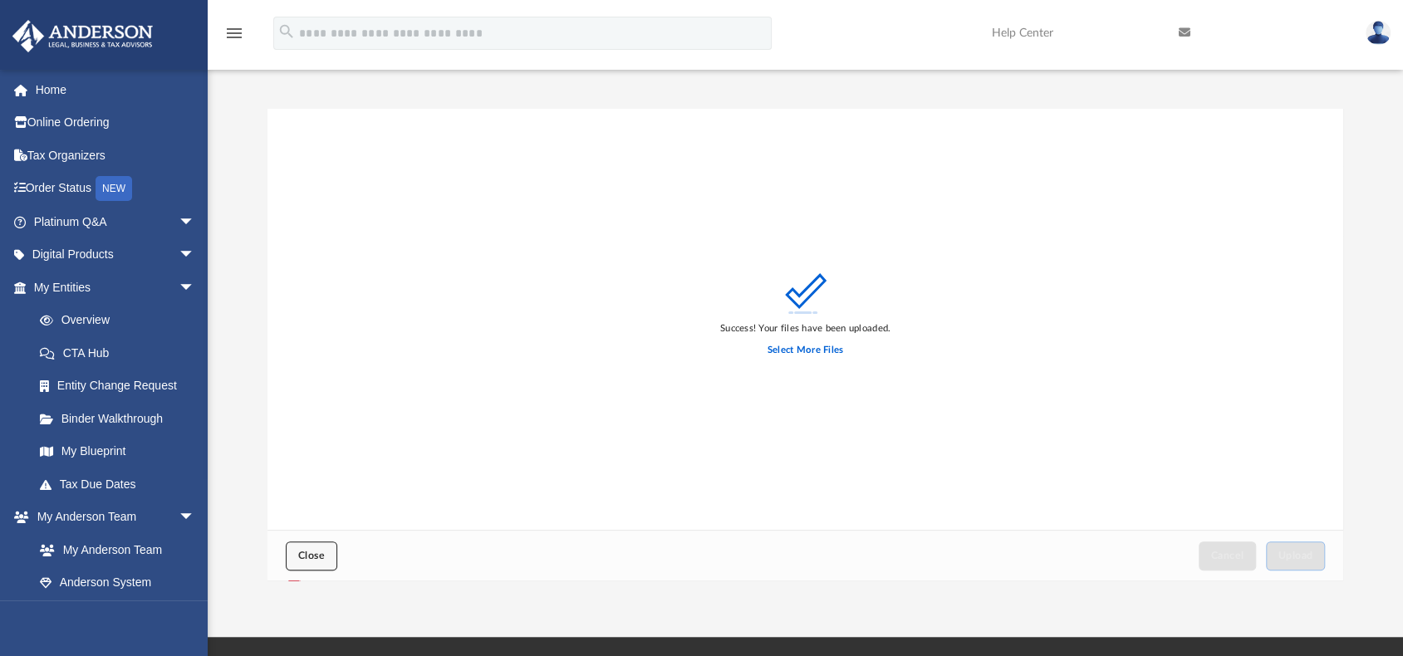
click at [316, 549] on button "Close" at bounding box center [312, 556] width 52 height 29
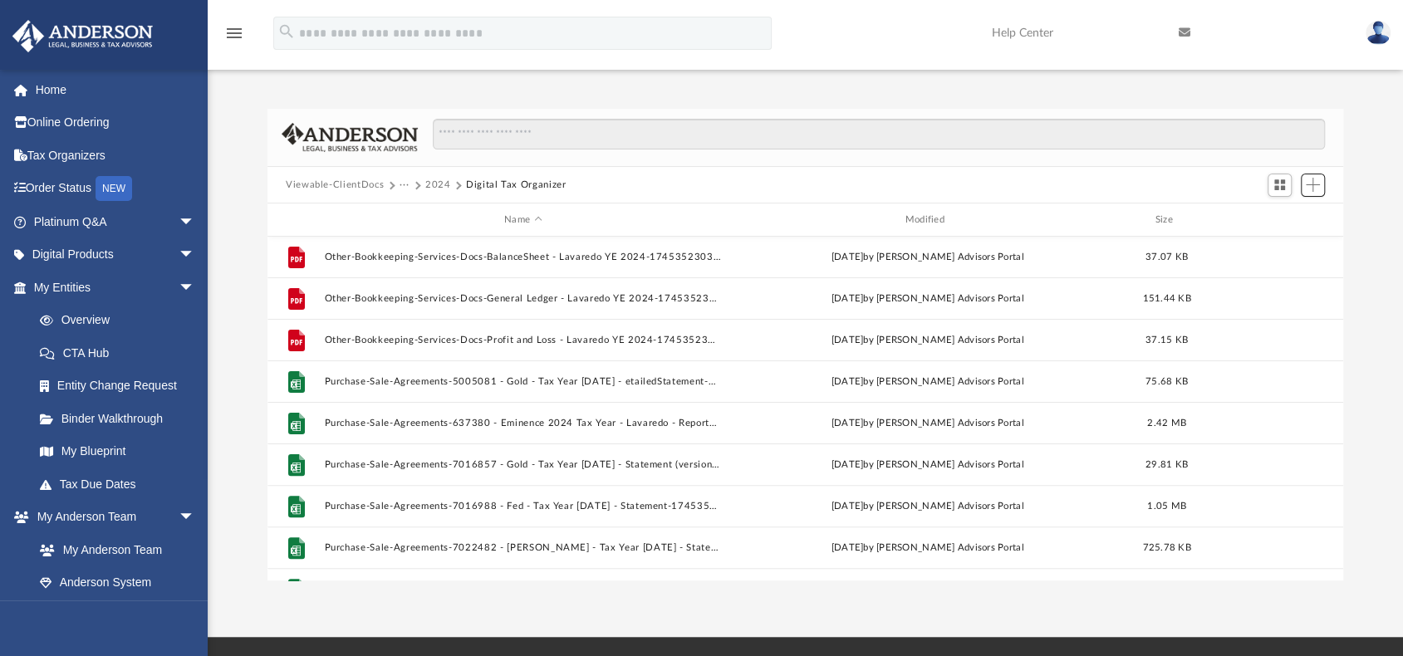
scroll to position [402, 0]
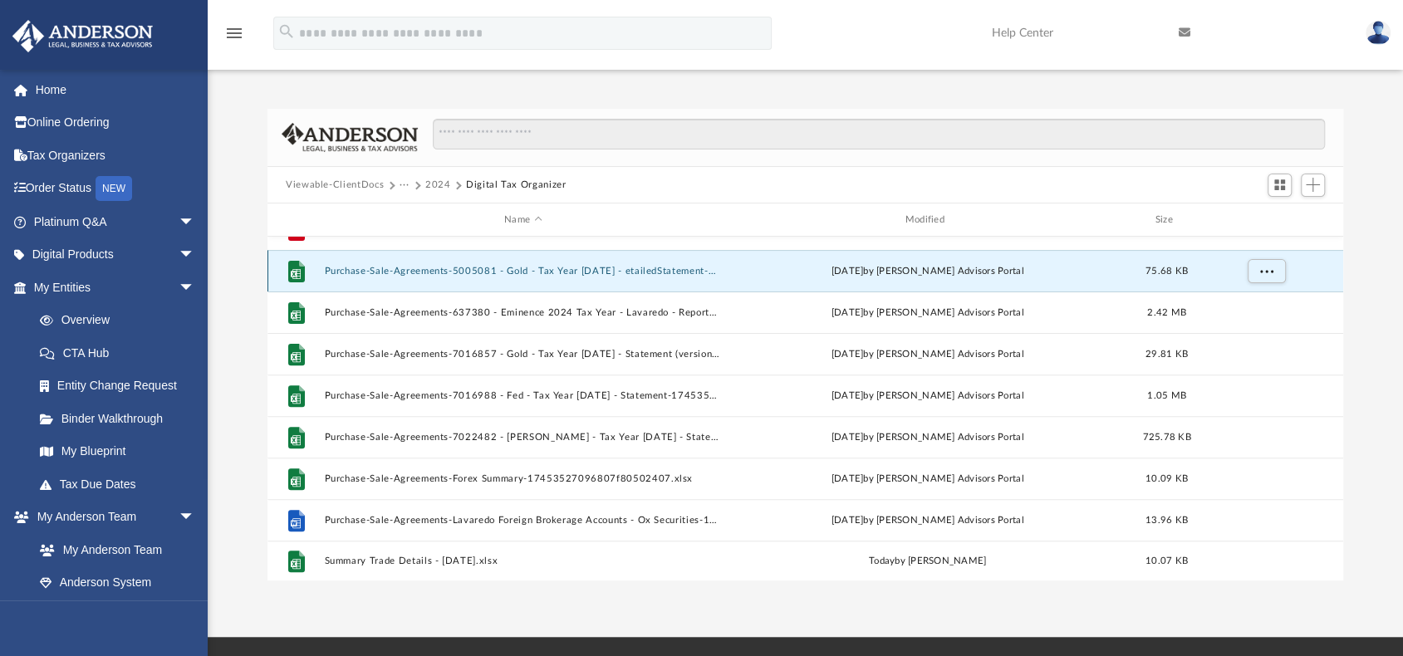
click at [562, 269] on button "Purchase-Sale-Agreements-5005081 - Gold - Tax Year [DATE] - etailedStatement-17…" at bounding box center [522, 271] width 397 height 11
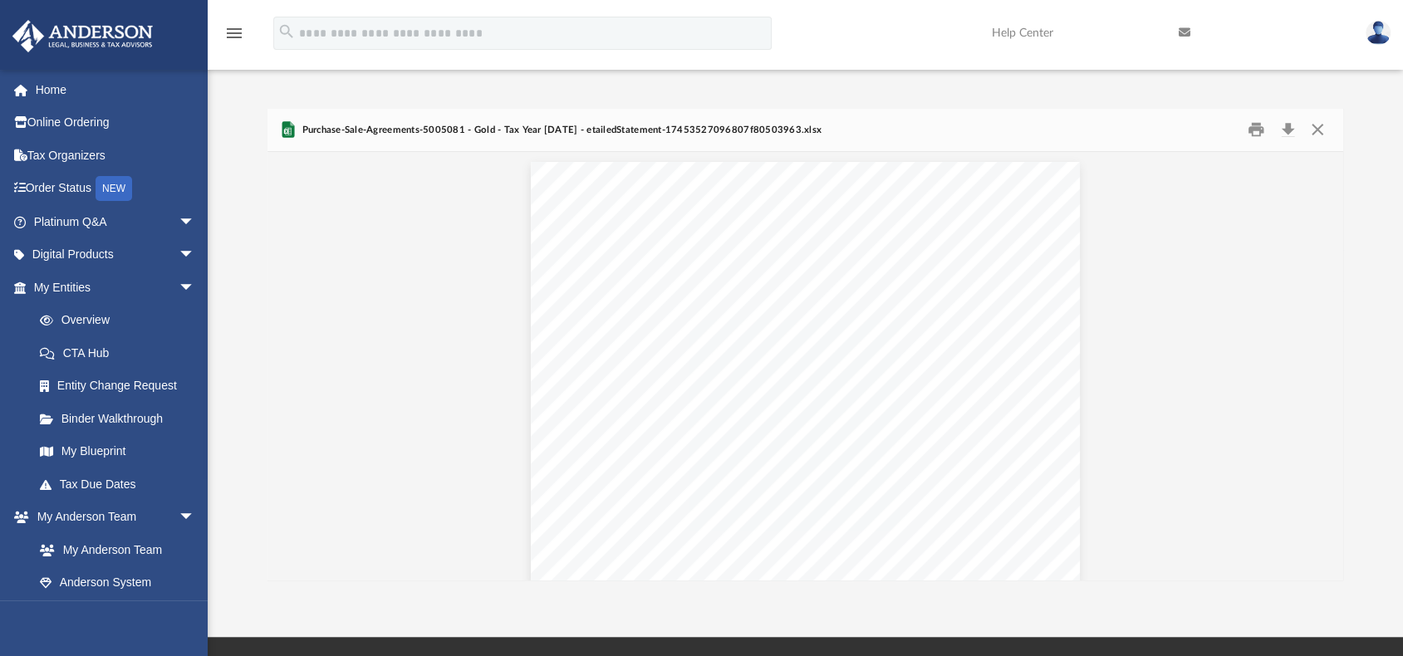
scroll to position [0, 0]
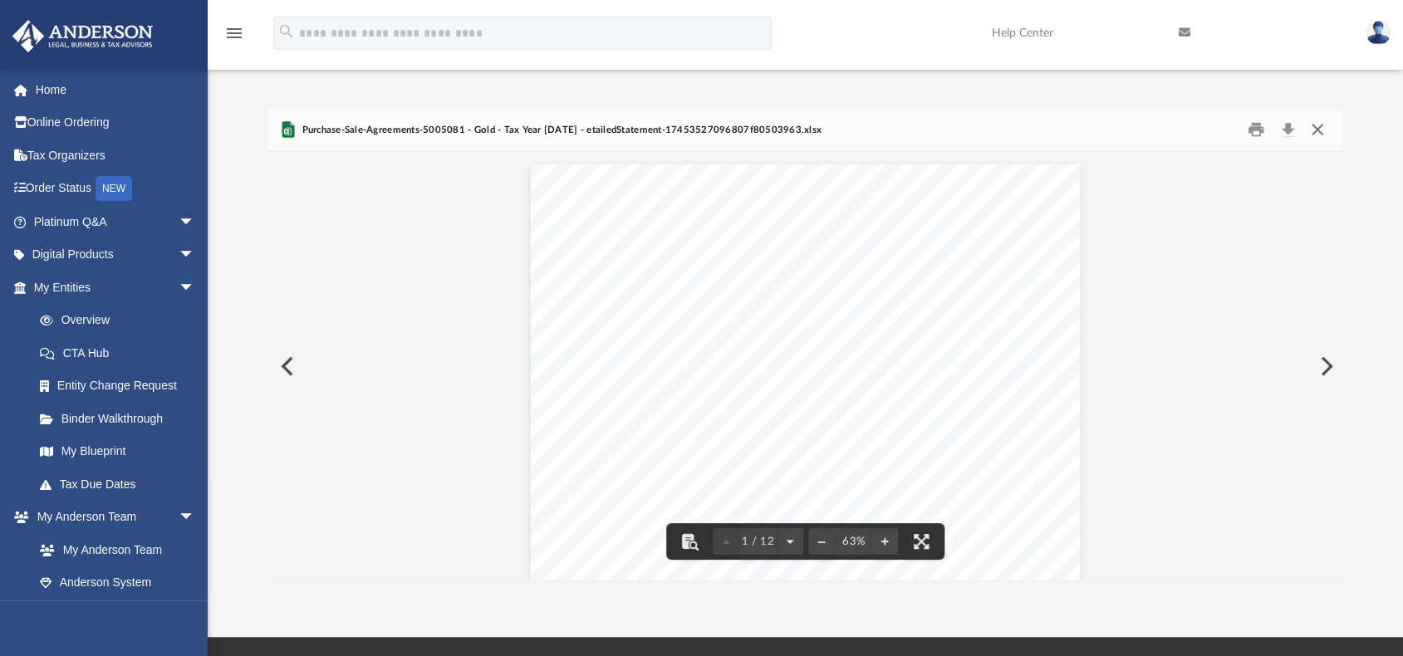
click at [1316, 128] on button "Close" at bounding box center [1318, 130] width 30 height 26
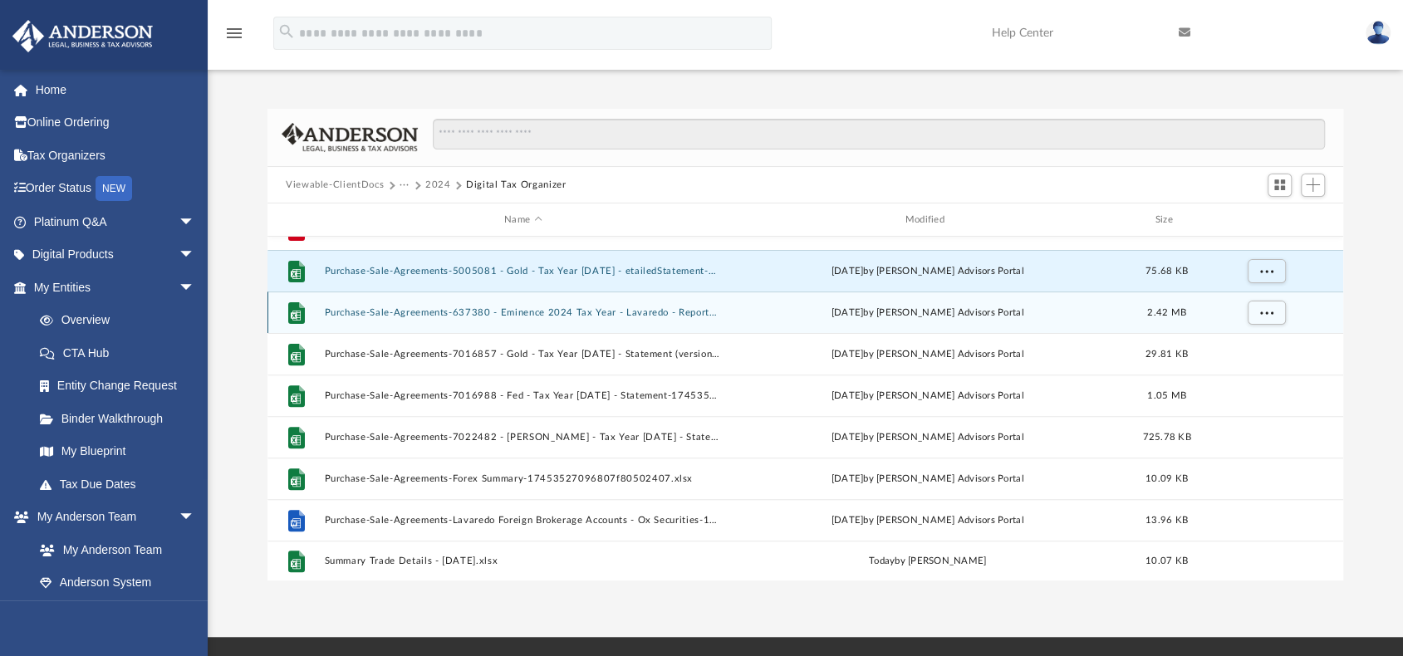
click at [391, 312] on button "Purchase-Sale-Agreements-637380 - Eminence 2024 Tax Year - Lavaredo - ReportHis…" at bounding box center [522, 312] width 397 height 11
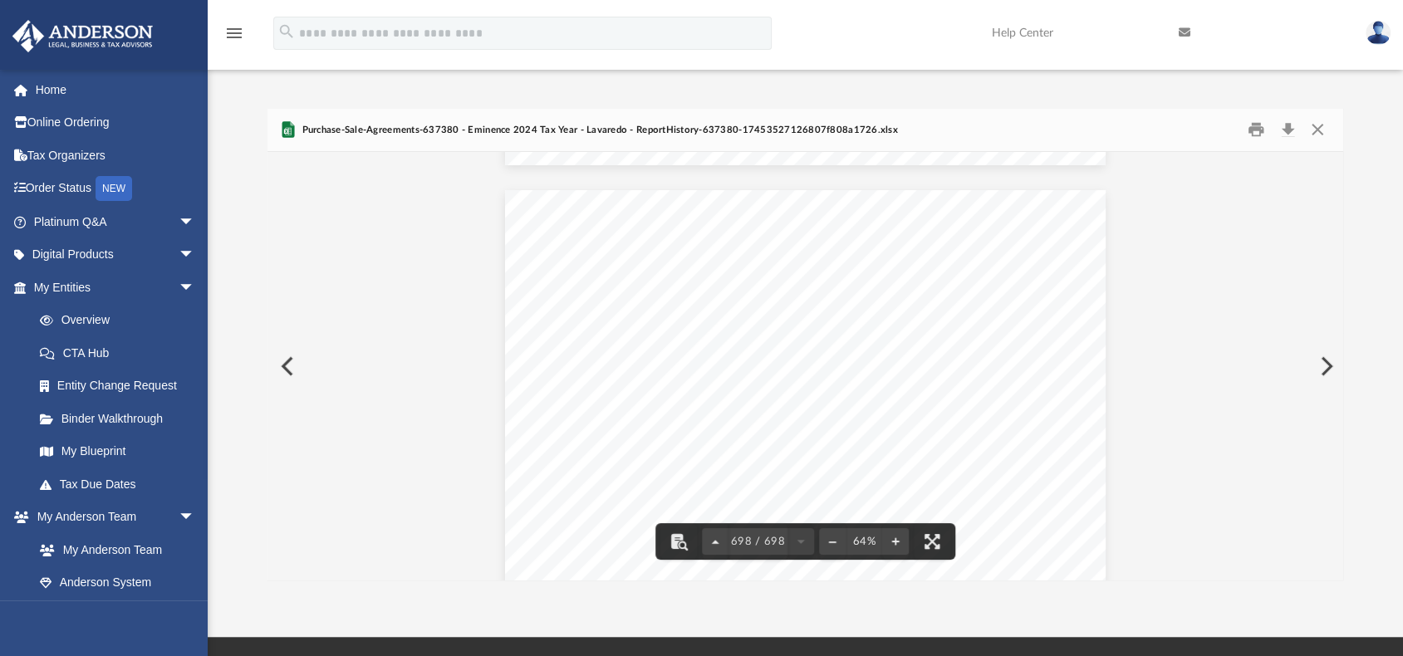
scroll to position [313356, 0]
